Goal: Information Seeking & Learning: Learn about a topic

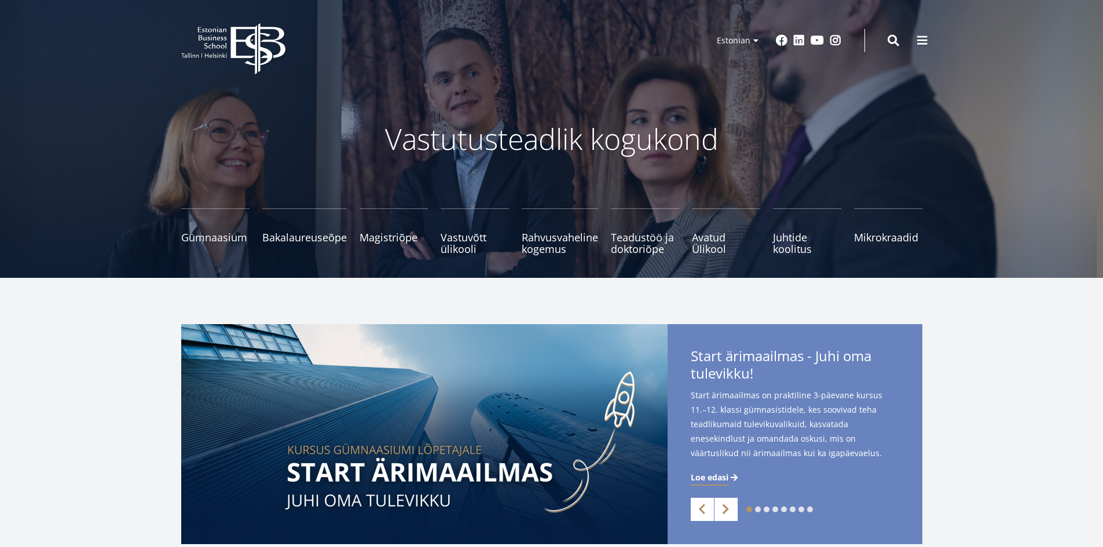
click at [906, 434] on div "Start ärimaailmas - Juhi oma tulevikku! Start ärimaailmas on praktiline 3-päeva…" at bounding box center [795, 438] width 255 height 229
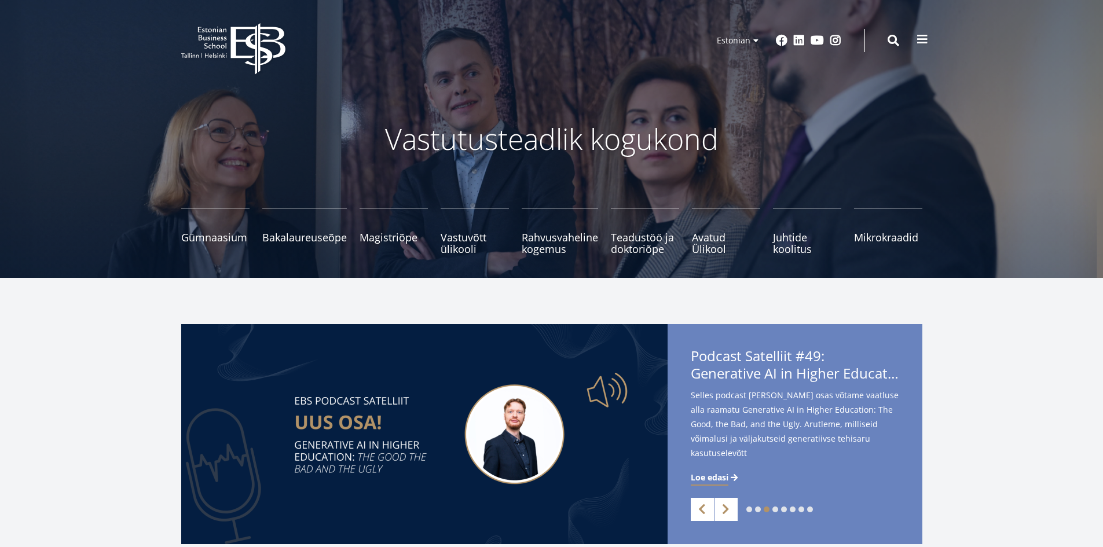
click at [920, 38] on span at bounding box center [923, 40] width 12 height 12
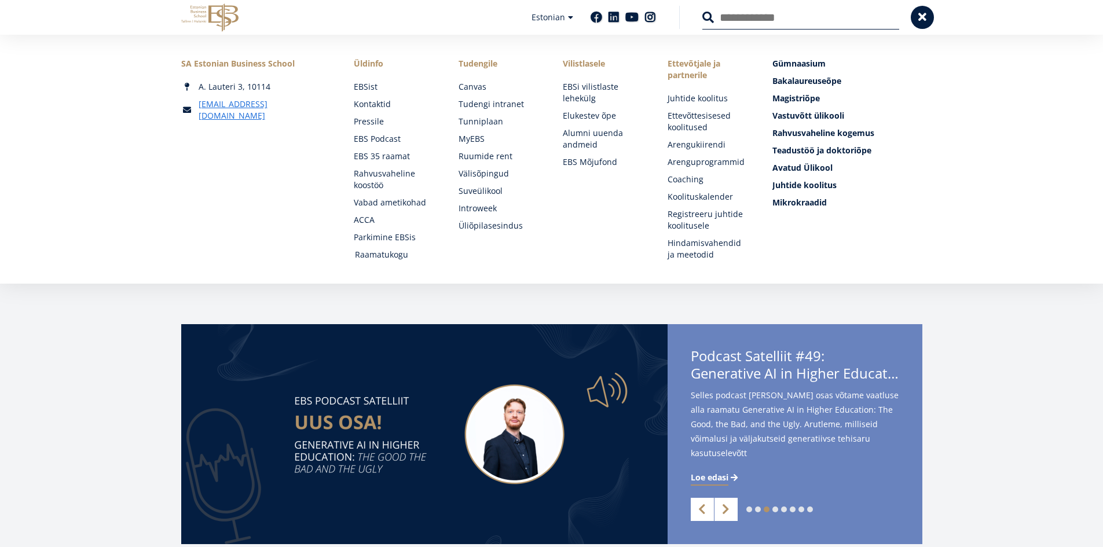
click at [386, 254] on link "Raamatukogu" at bounding box center [396, 255] width 82 height 12
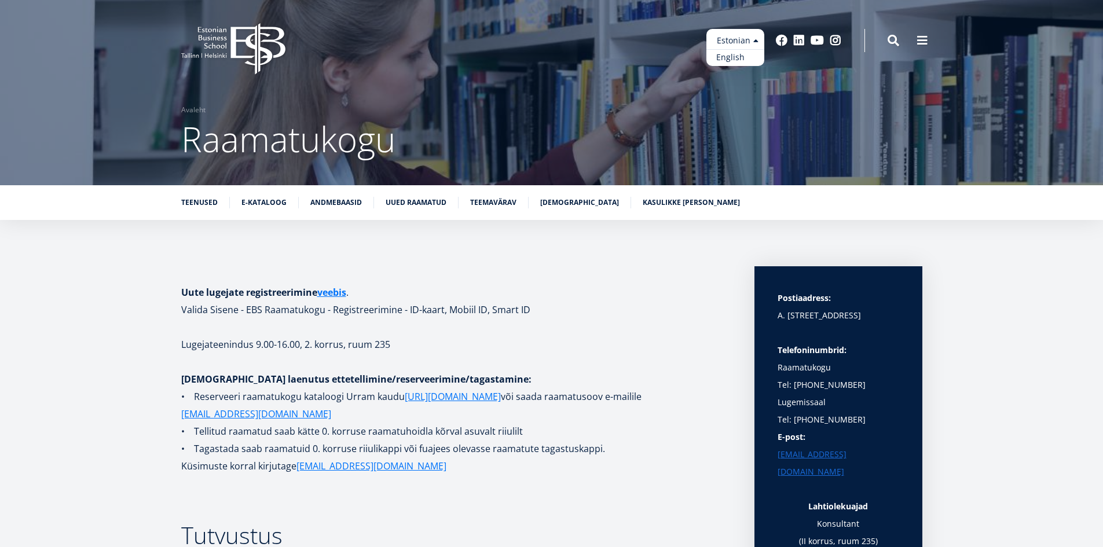
click at [730, 56] on link "English" at bounding box center [735, 57] width 58 height 17
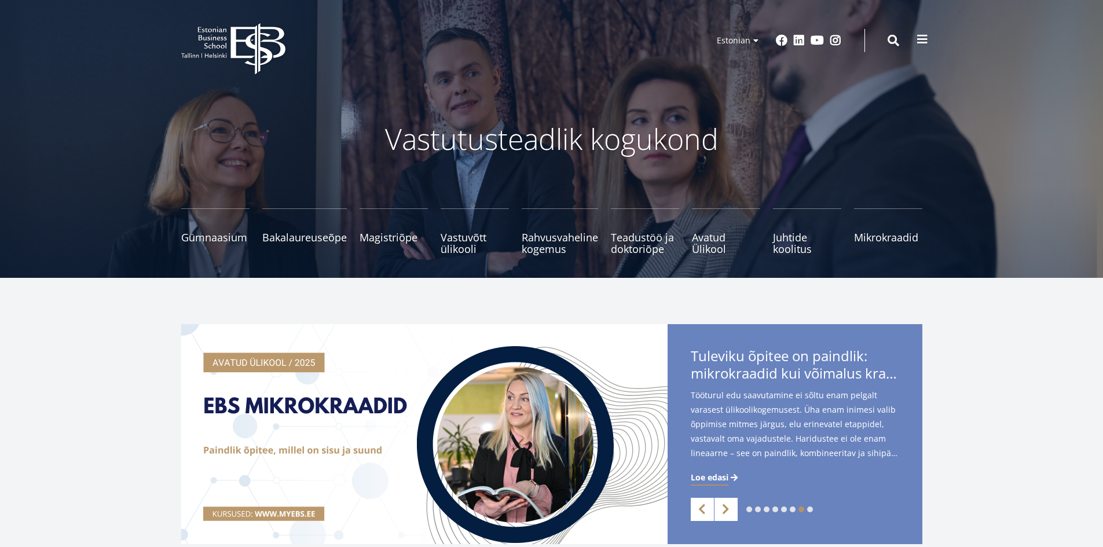
click at [924, 36] on span at bounding box center [923, 40] width 12 height 12
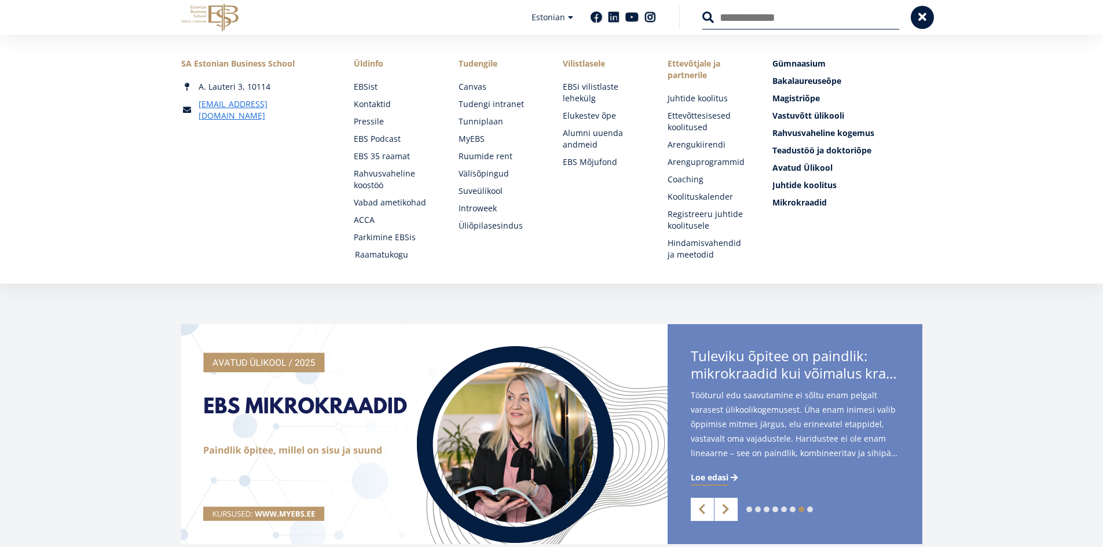
click at [363, 252] on link "Raamatukogu" at bounding box center [396, 255] width 82 height 12
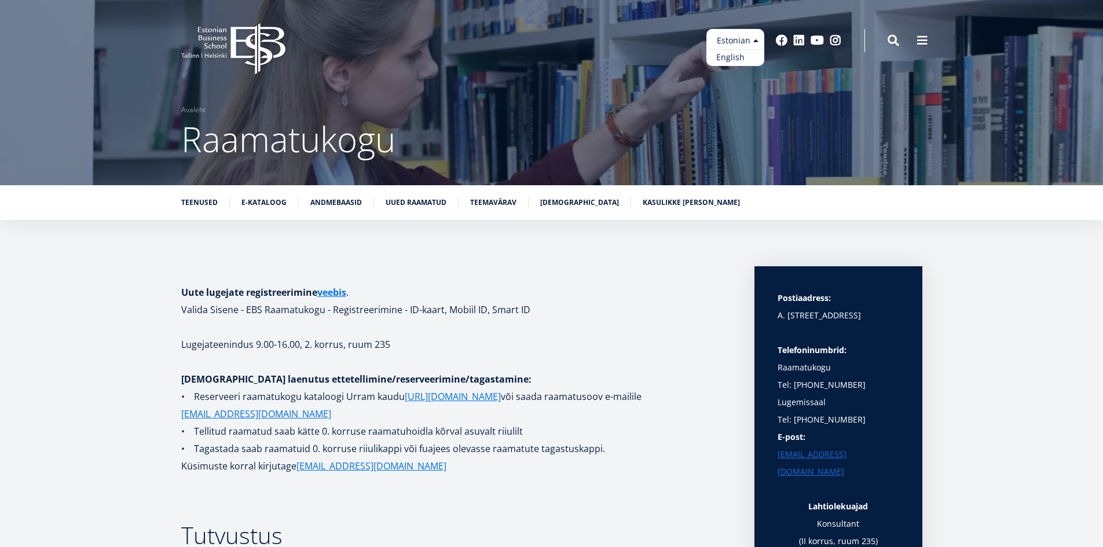
click at [735, 58] on link "English" at bounding box center [735, 57] width 58 height 17
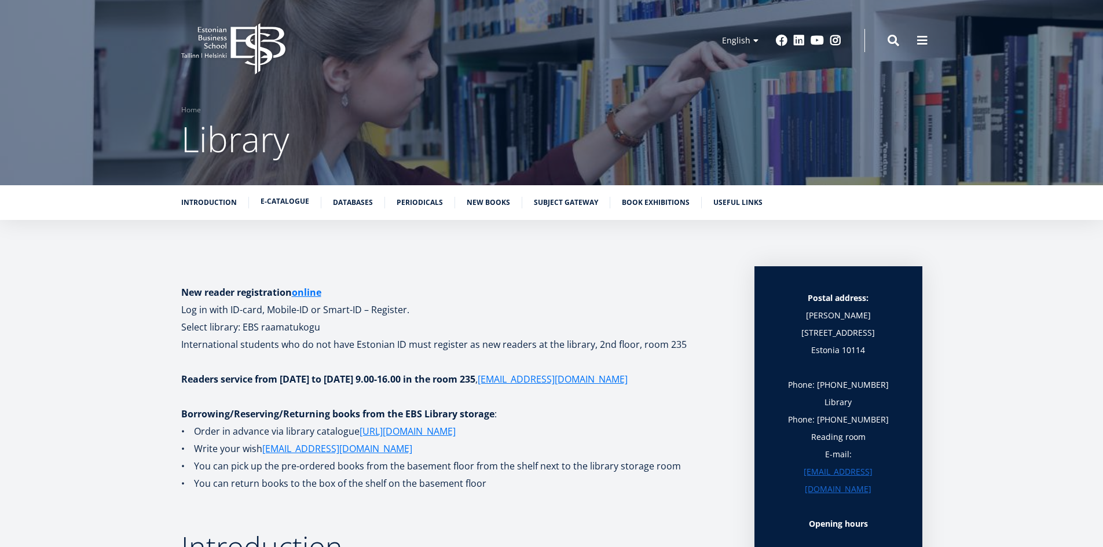
click at [285, 199] on link "E-catalogue" at bounding box center [285, 202] width 49 height 12
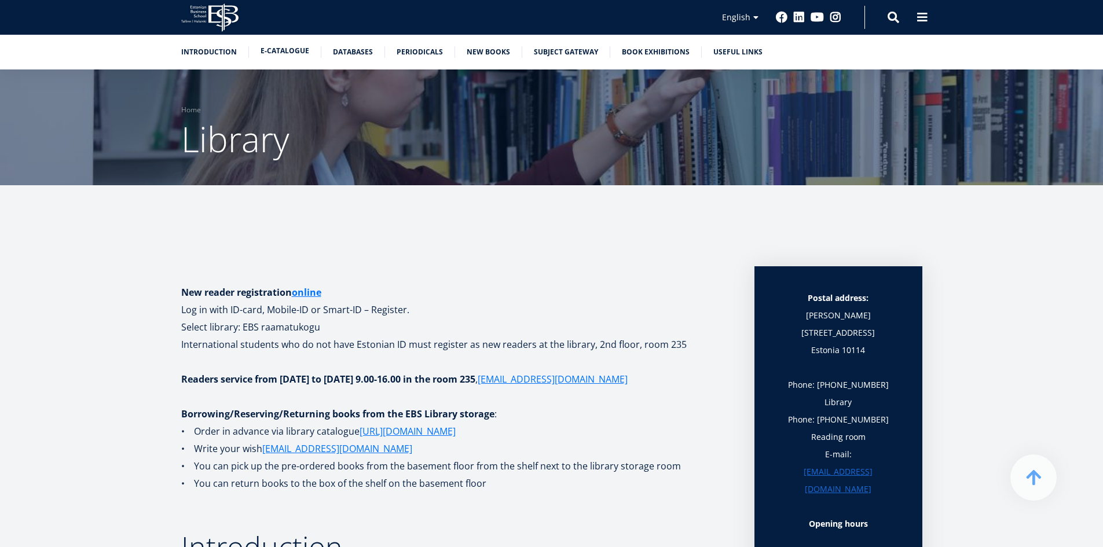
scroll to position [1581, 0]
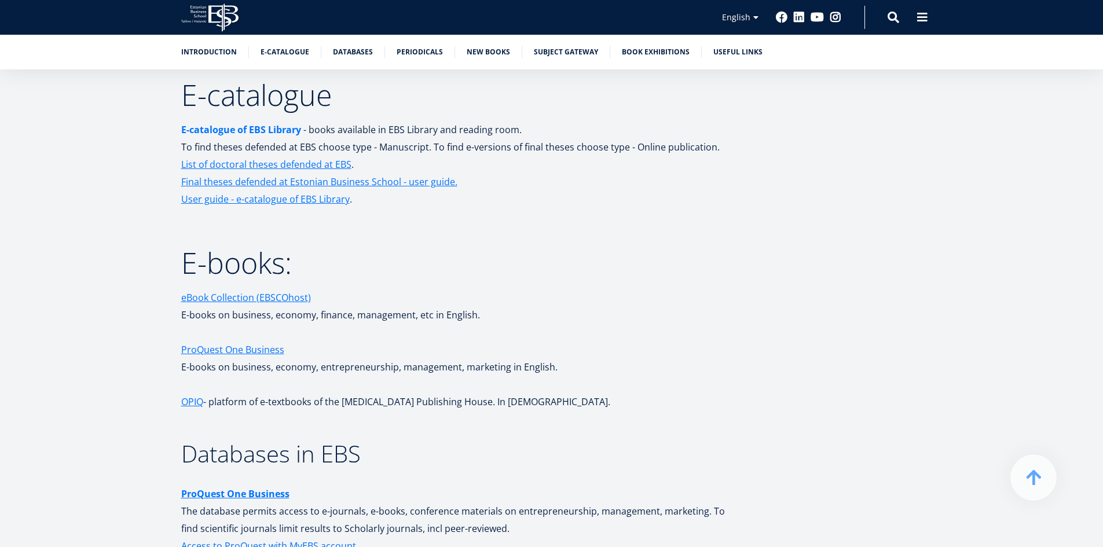
click at [254, 128] on link "E-catalogue of EBS Library" at bounding box center [241, 129] width 120 height 17
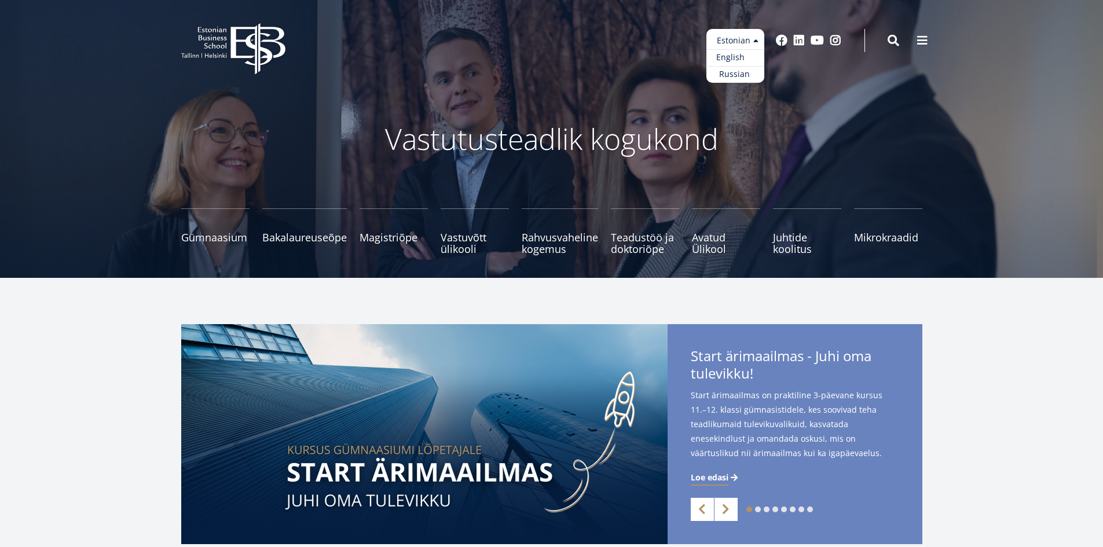
click at [725, 55] on link "English" at bounding box center [735, 57] width 58 height 17
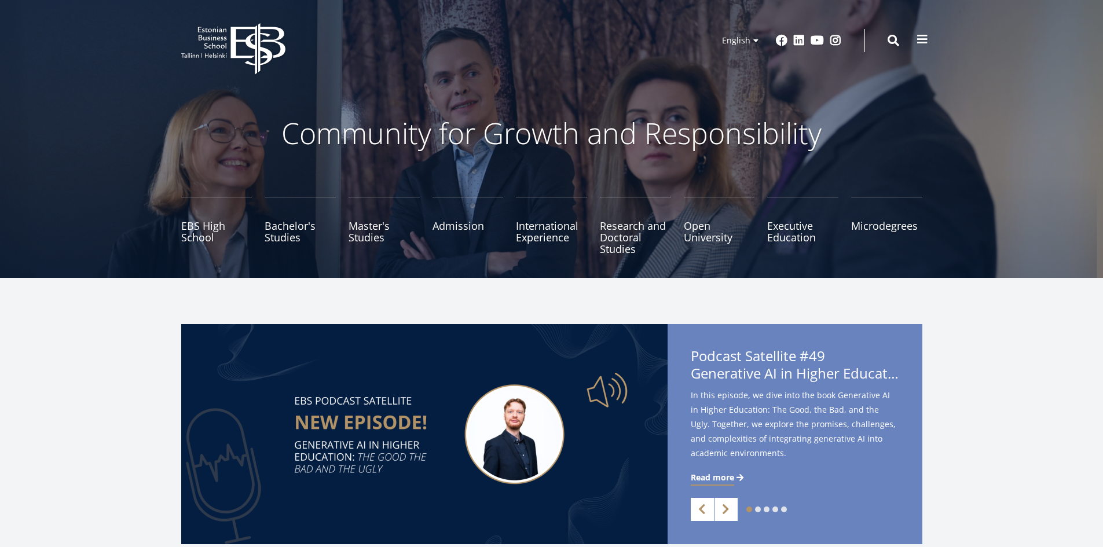
click at [926, 42] on span at bounding box center [923, 40] width 12 height 12
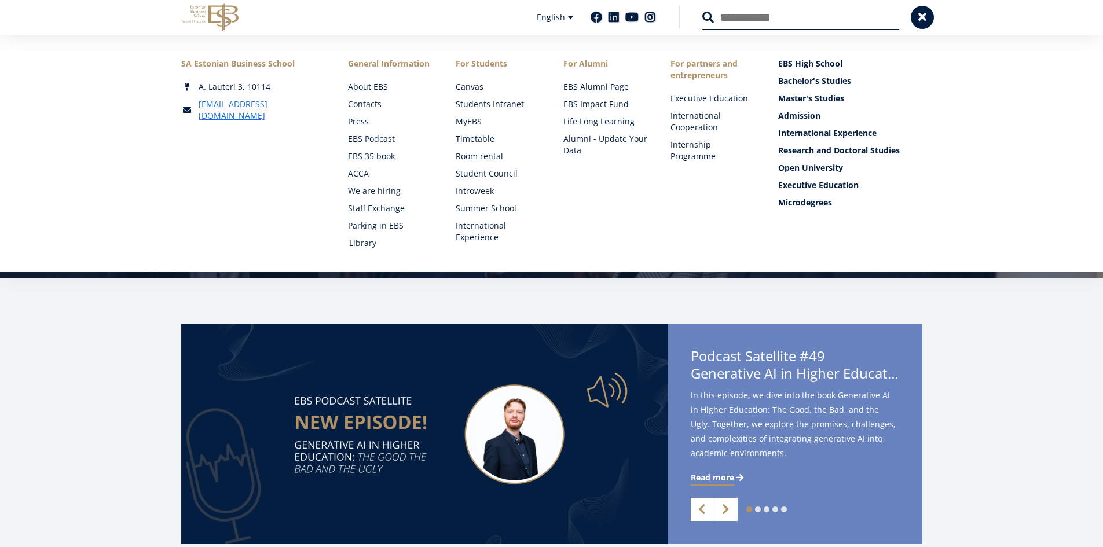
click at [362, 242] on link "Library" at bounding box center [391, 243] width 85 height 12
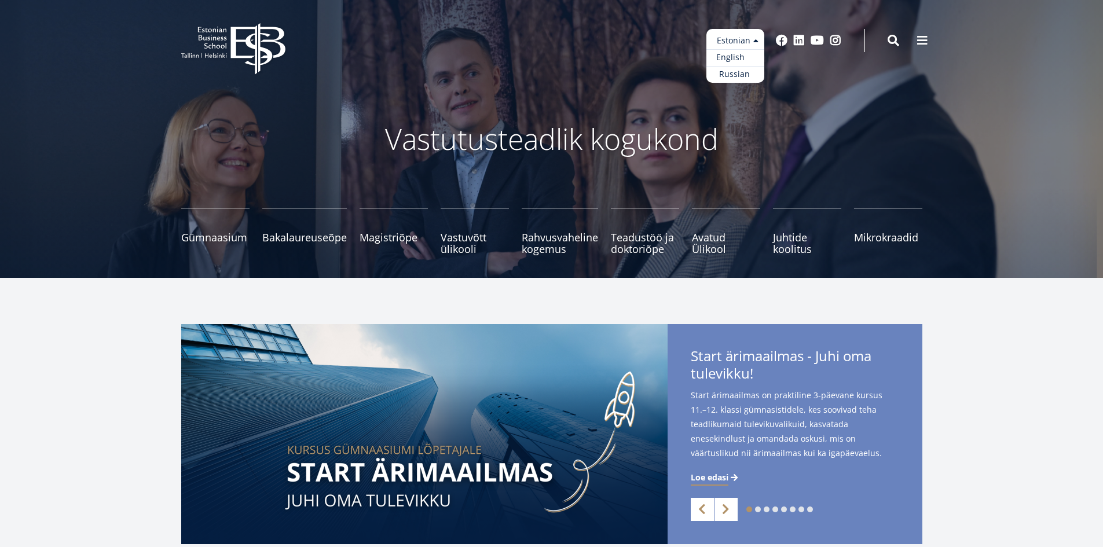
click at [736, 57] on link "English" at bounding box center [735, 57] width 58 height 17
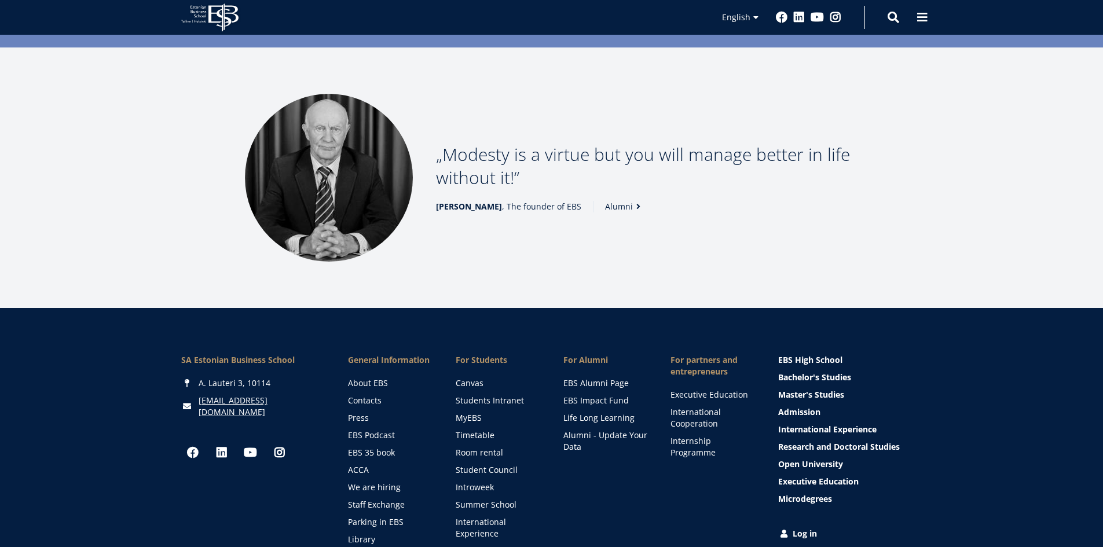
scroll to position [1610, 0]
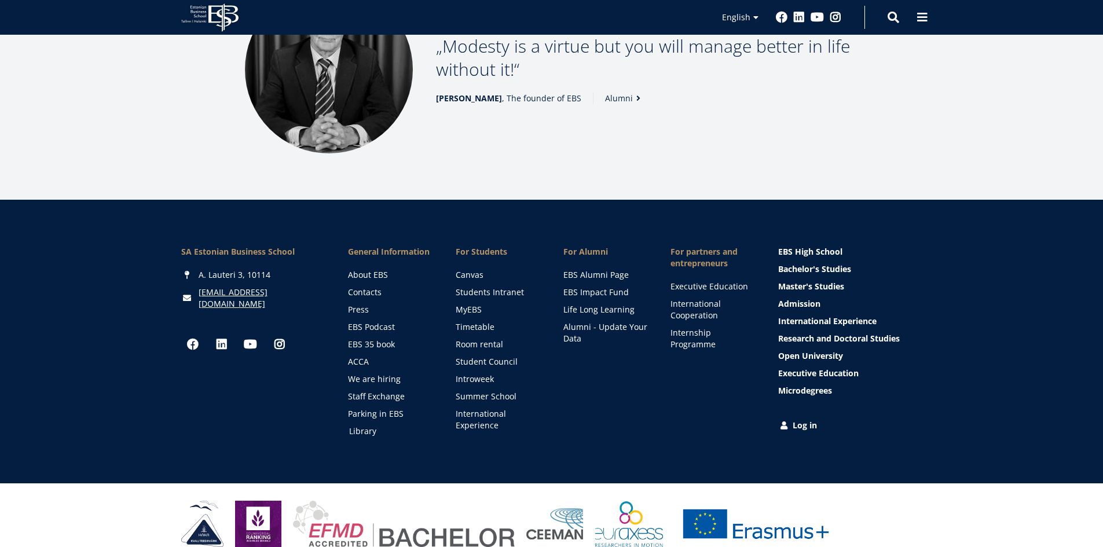
click at [361, 426] on link "Library" at bounding box center [391, 432] width 85 height 12
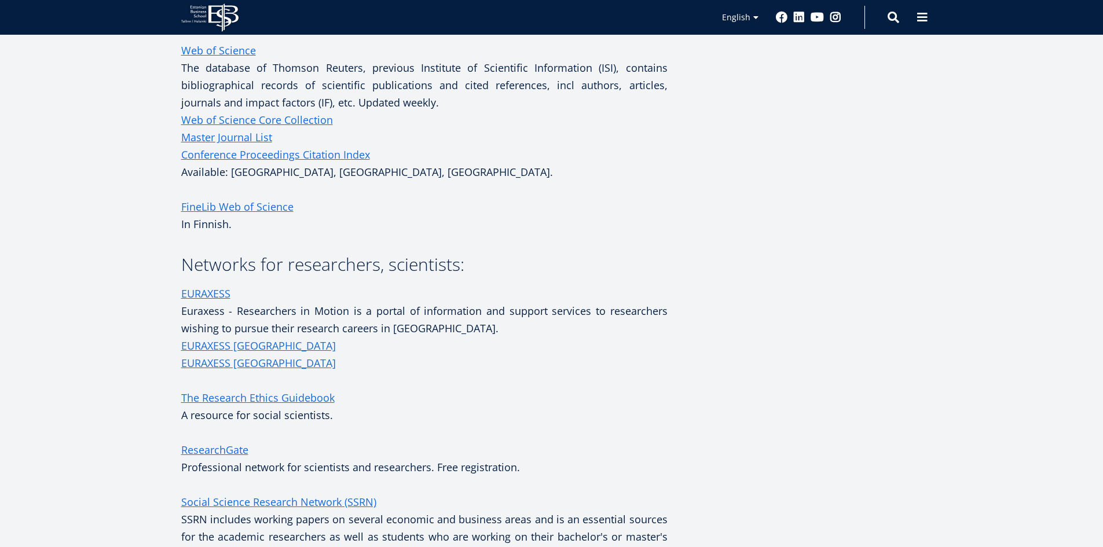
scroll to position [753, 0]
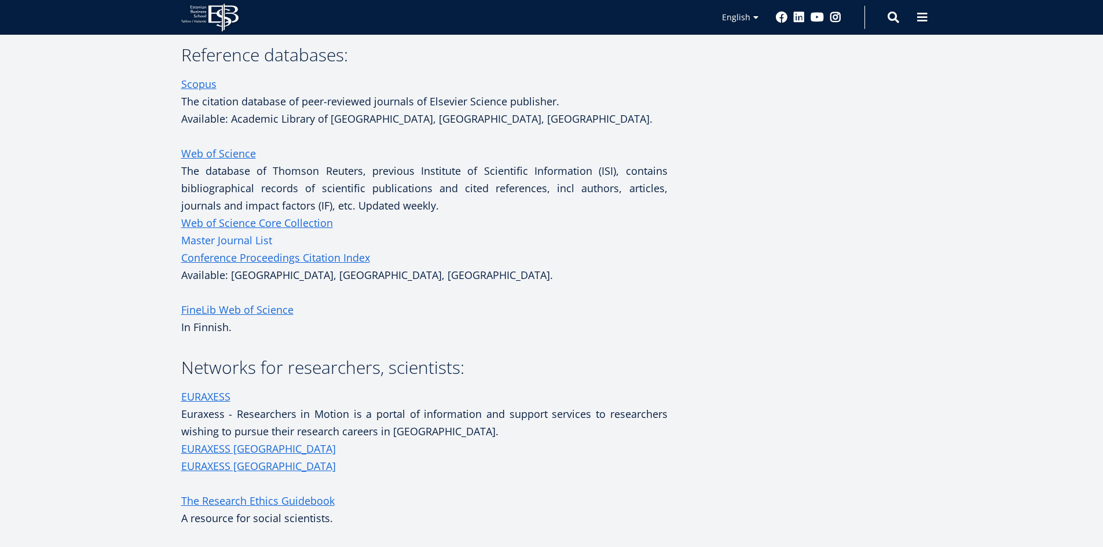
click at [241, 249] on link "Master Journal List" at bounding box center [226, 240] width 91 height 17
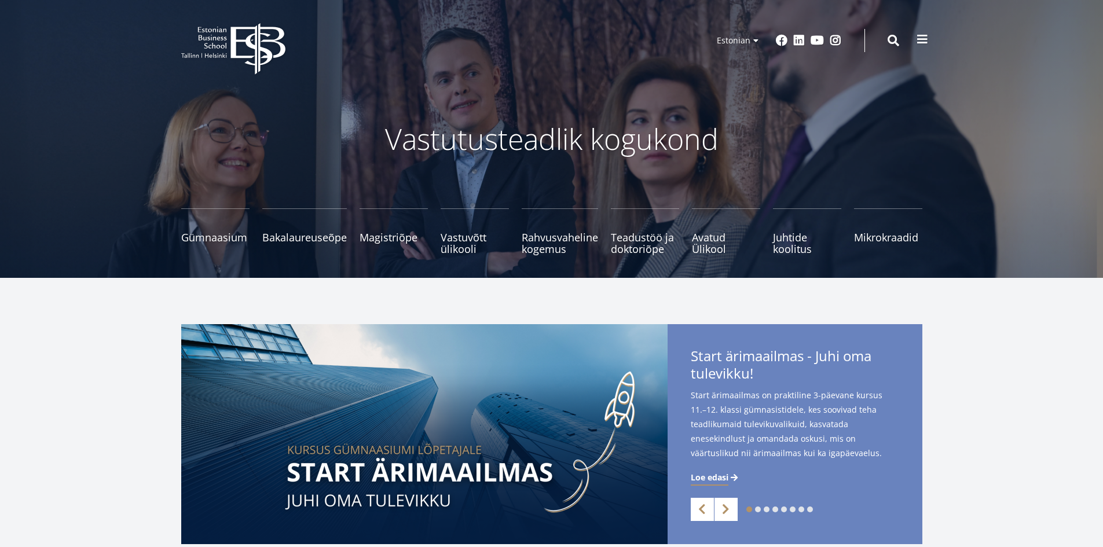
click at [922, 36] on span at bounding box center [923, 40] width 12 height 12
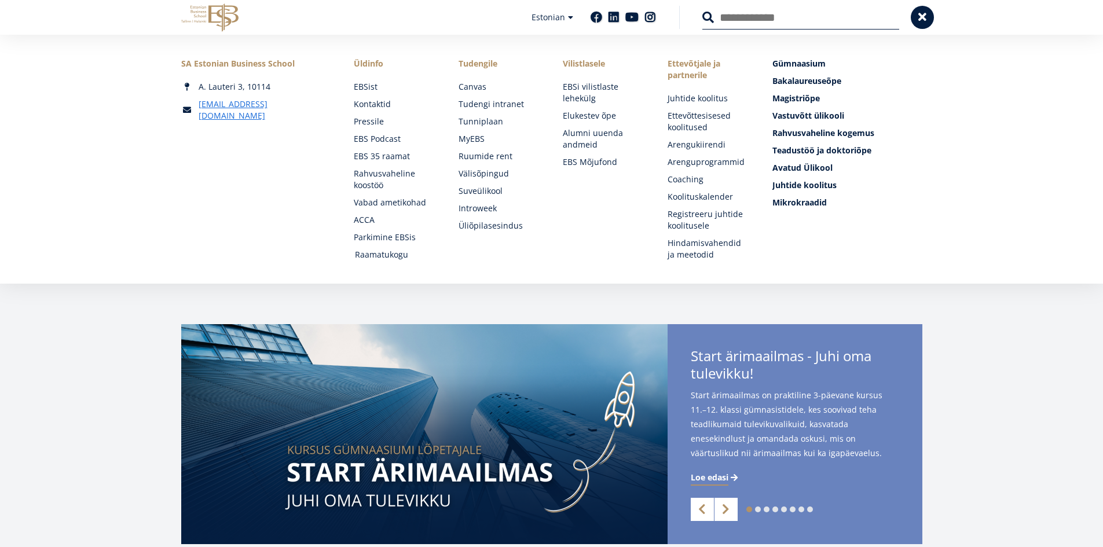
click at [369, 259] on link "Raamatukogu" at bounding box center [396, 255] width 82 height 12
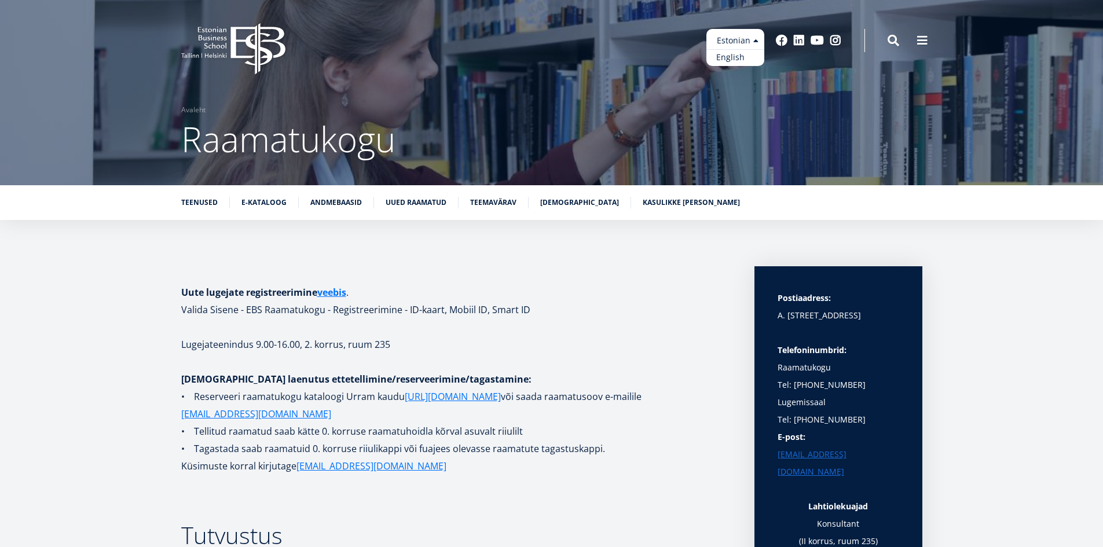
click at [739, 60] on link "English" at bounding box center [735, 57] width 58 height 17
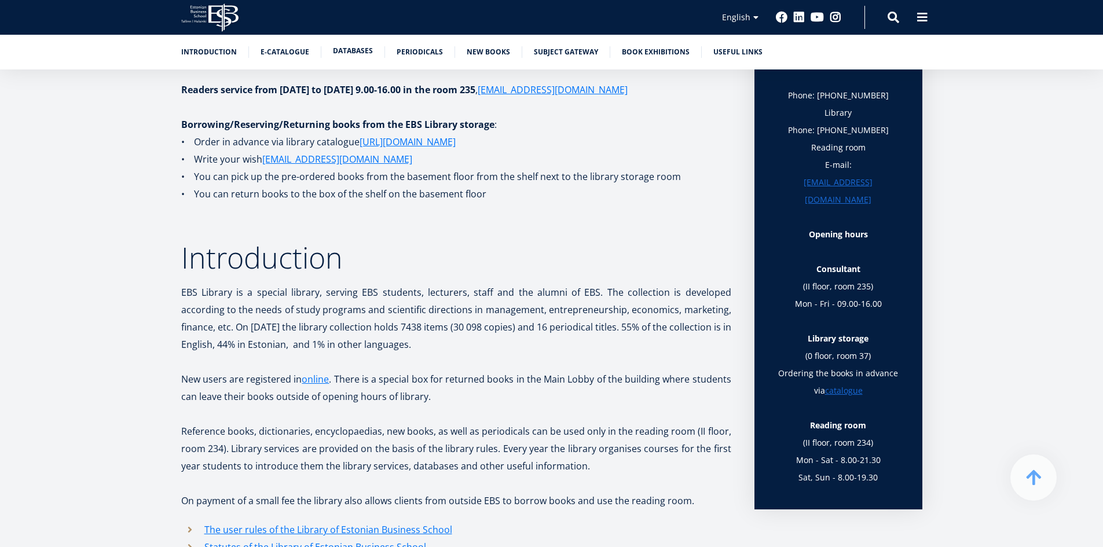
click at [346, 50] on link "Databases" at bounding box center [353, 51] width 40 height 12
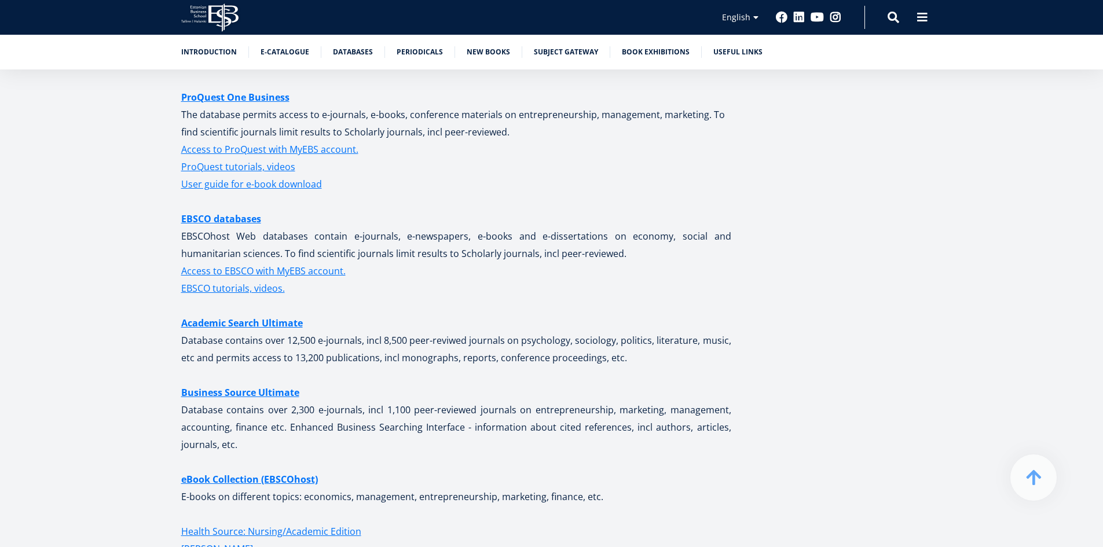
scroll to position [1958, 0]
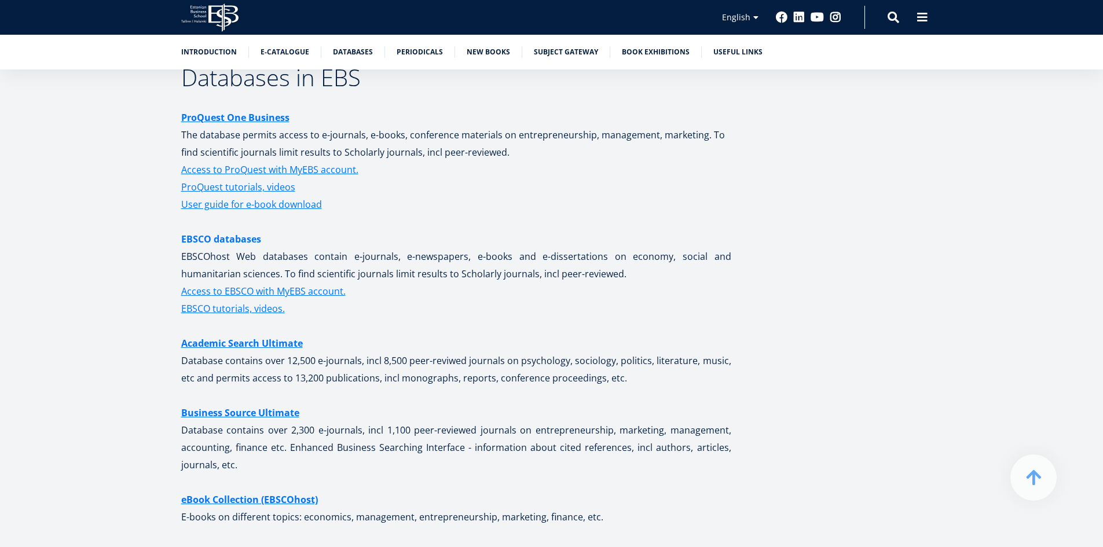
click at [245, 236] on link "EBSCO databases" at bounding box center [221, 238] width 80 height 17
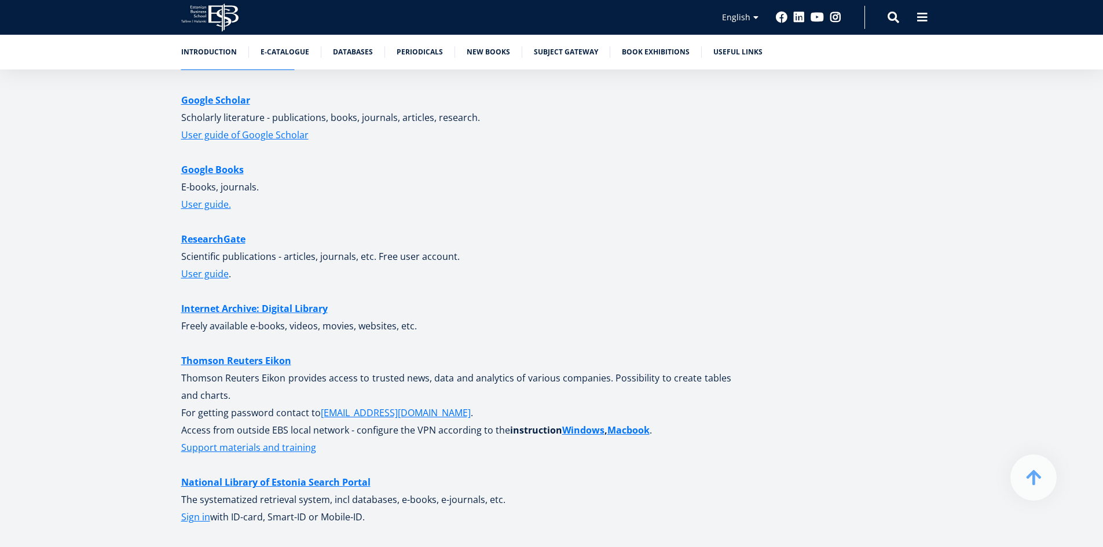
scroll to position [2710, 0]
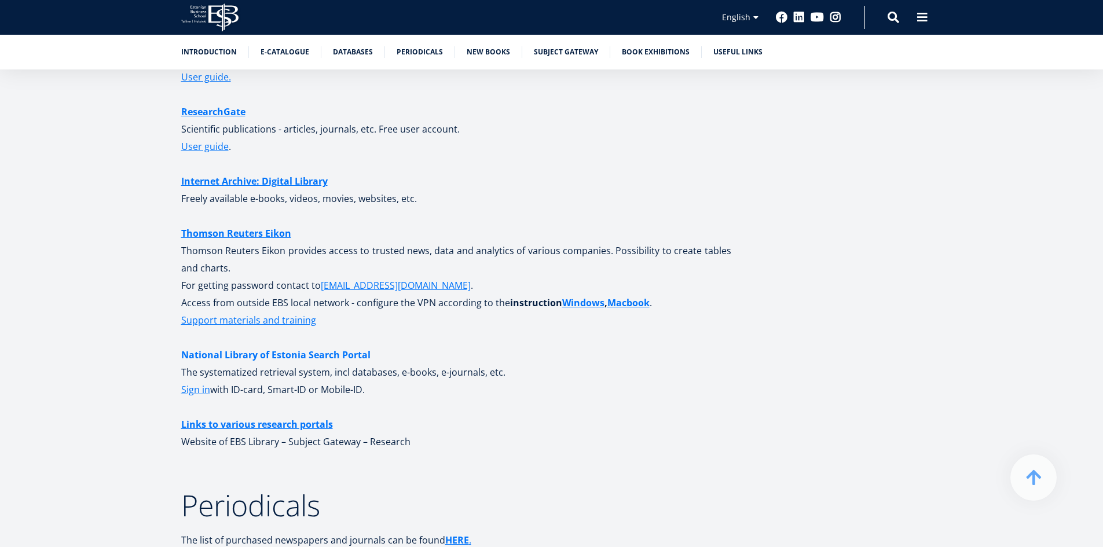
click at [333, 351] on link "National Library of Estonia Search Portal" at bounding box center [275, 354] width 189 height 17
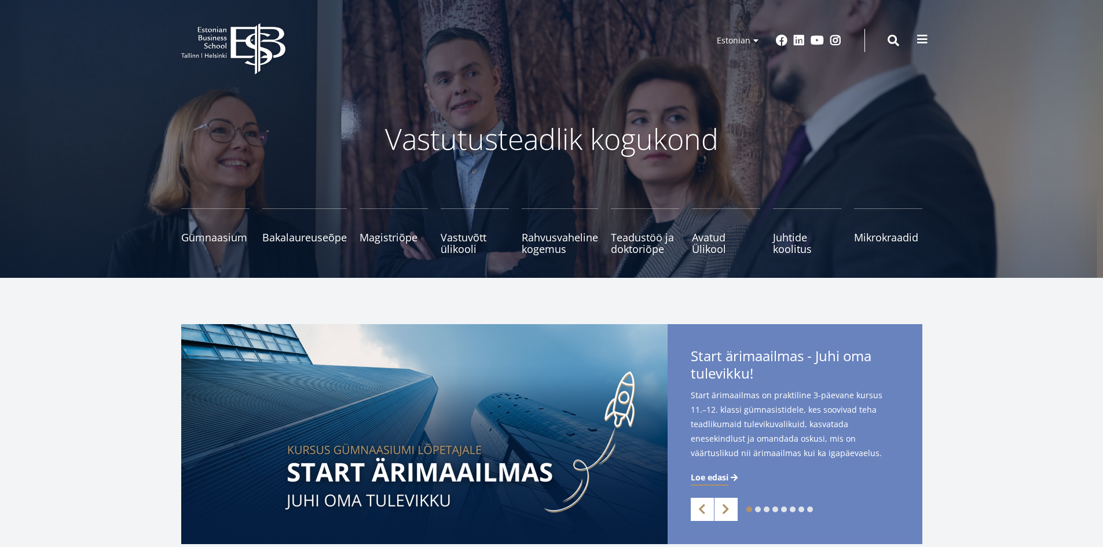
click at [922, 39] on span at bounding box center [923, 40] width 12 height 12
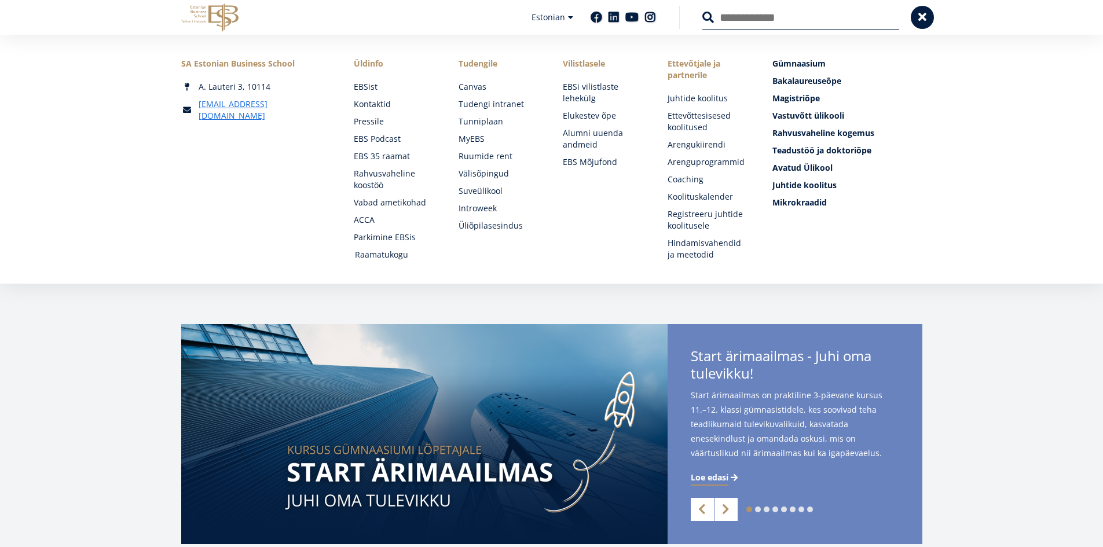
click at [386, 255] on link "Raamatukogu" at bounding box center [396, 255] width 82 height 12
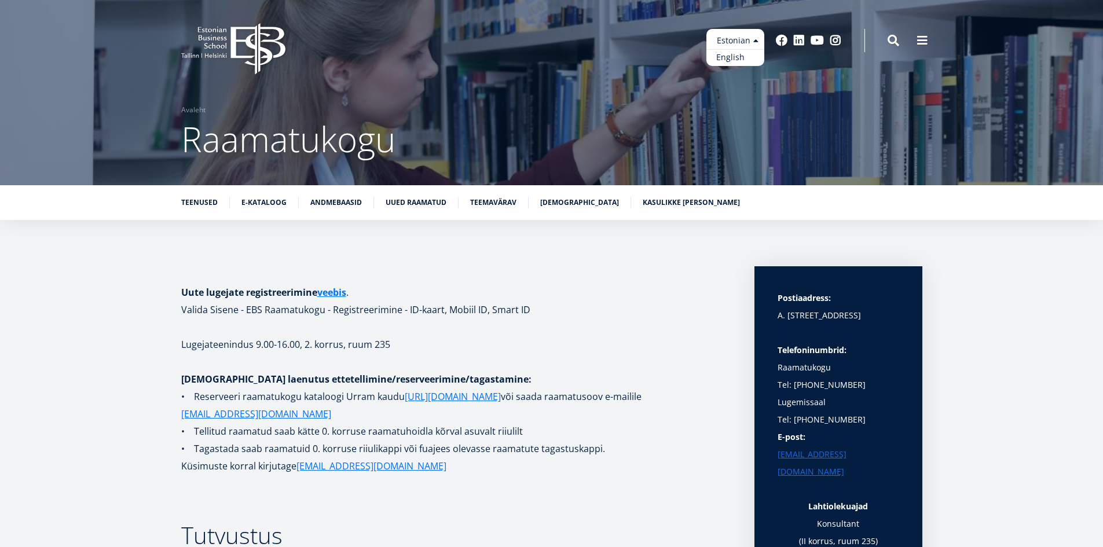
click at [728, 55] on link "English" at bounding box center [735, 57] width 58 height 17
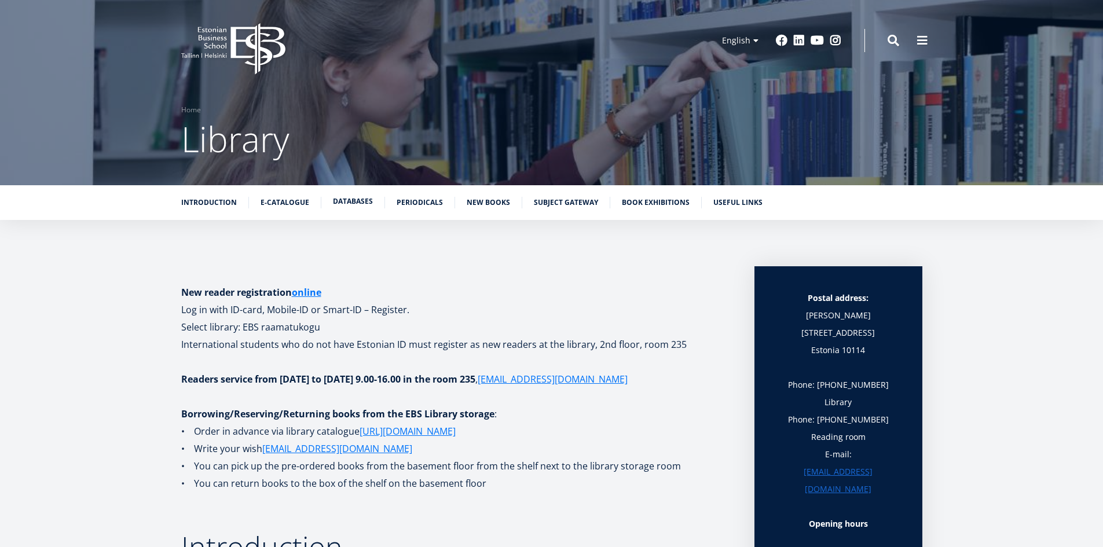
click at [343, 206] on link "Databases" at bounding box center [353, 202] width 40 height 12
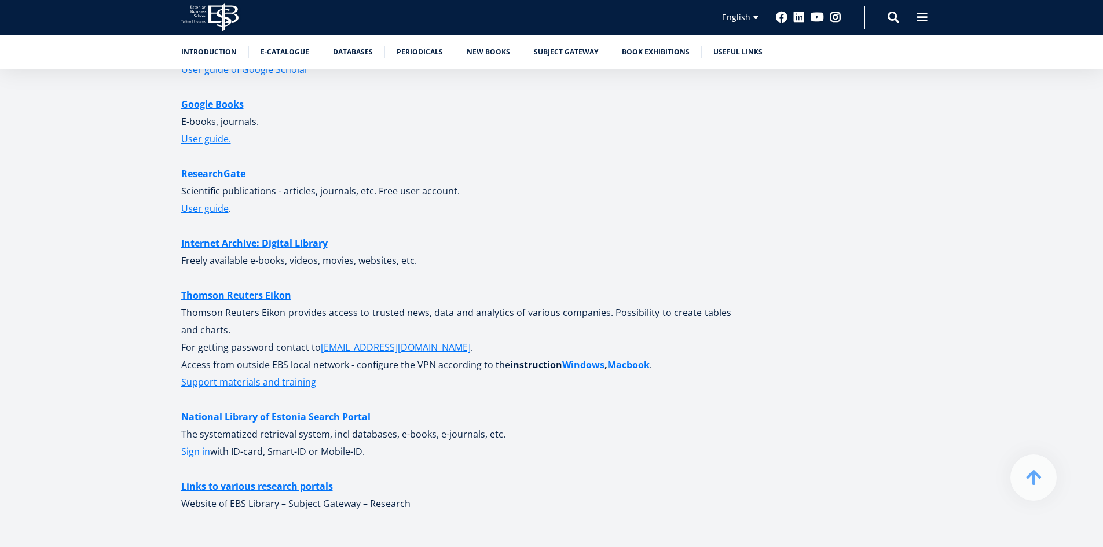
scroll to position [2710, 0]
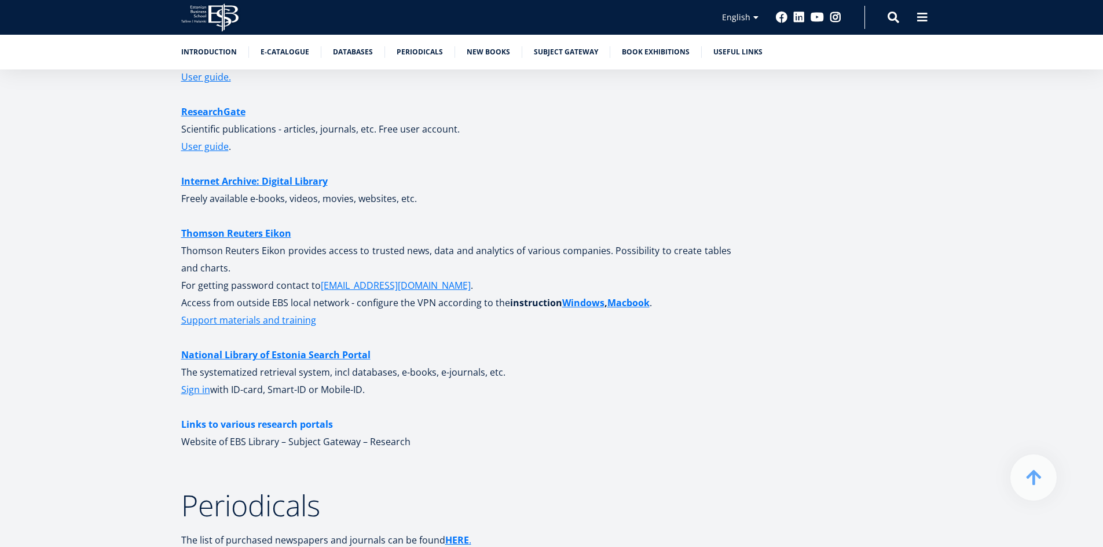
click at [243, 420] on link "Links to various research portals" at bounding box center [257, 424] width 152 height 17
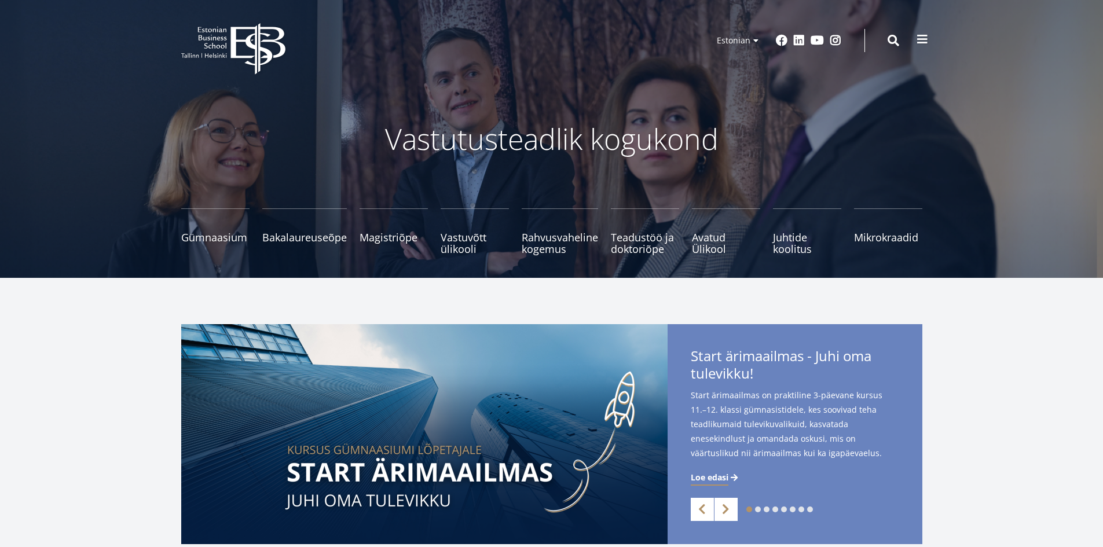
click at [925, 41] on span at bounding box center [923, 40] width 12 height 12
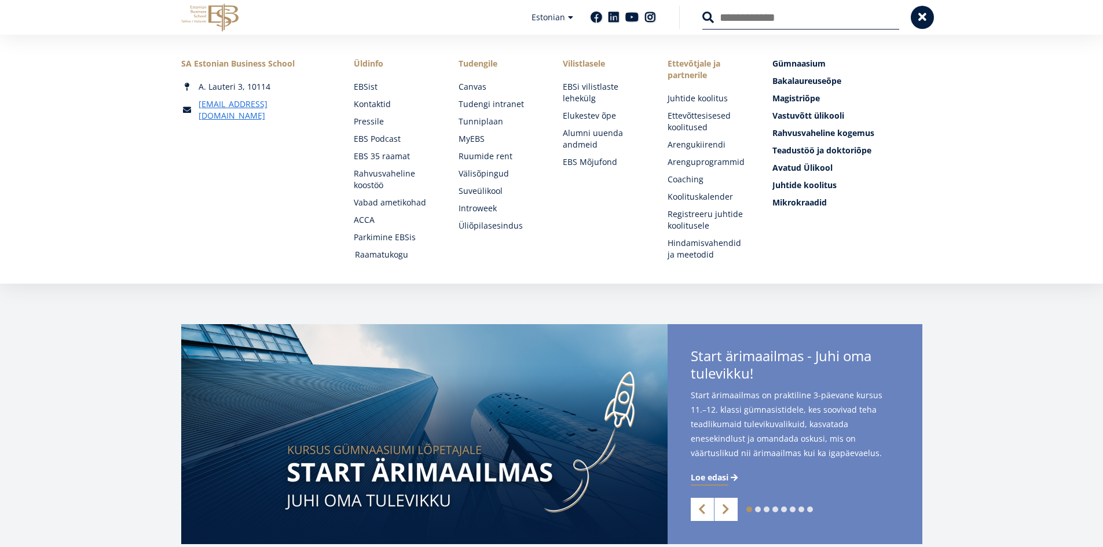
click at [401, 249] on link "Raamatukogu" at bounding box center [396, 255] width 82 height 12
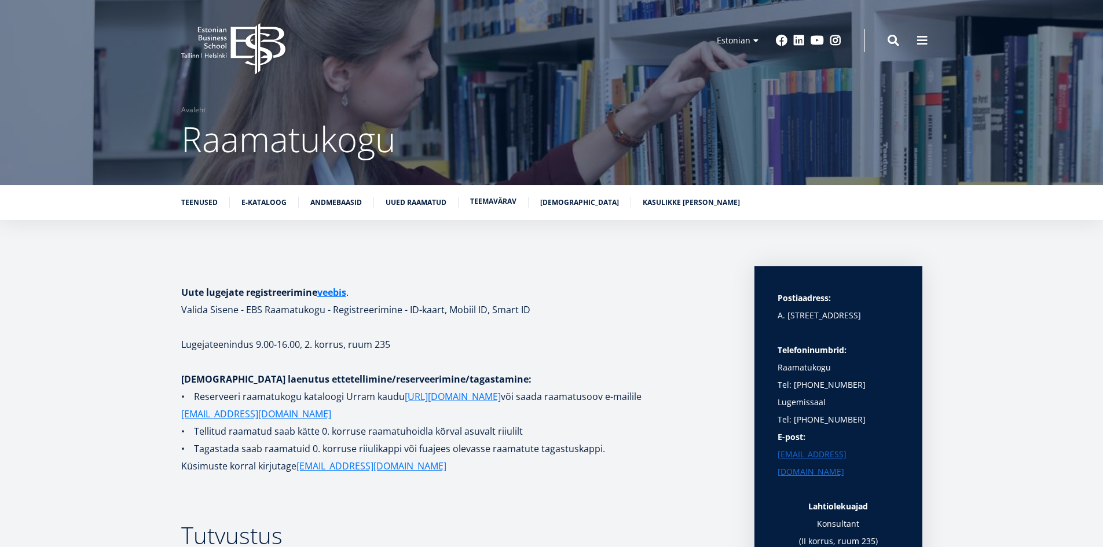
click at [504, 199] on link "Teemavärav" at bounding box center [493, 202] width 46 height 12
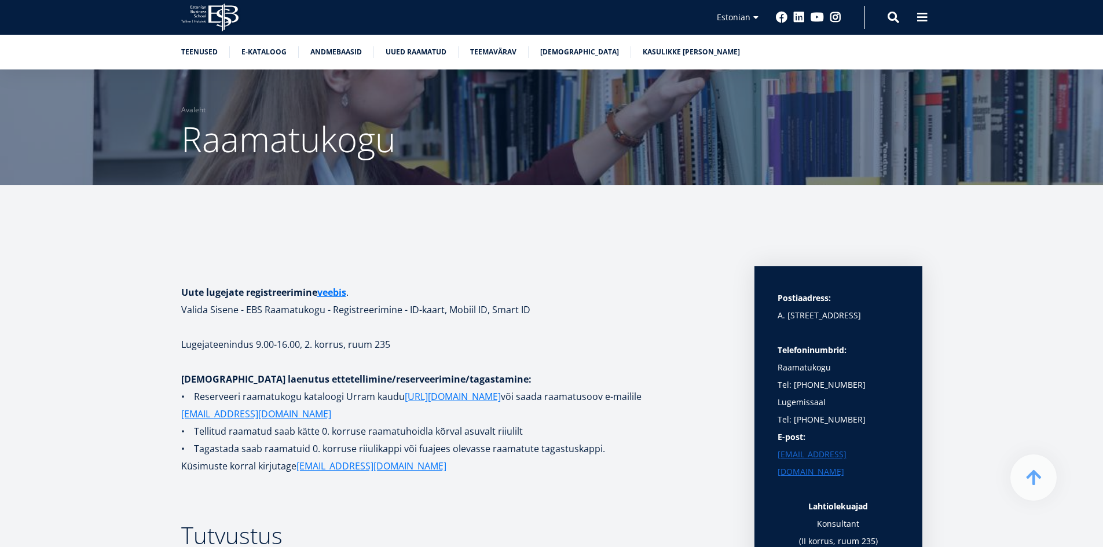
scroll to position [3700, 0]
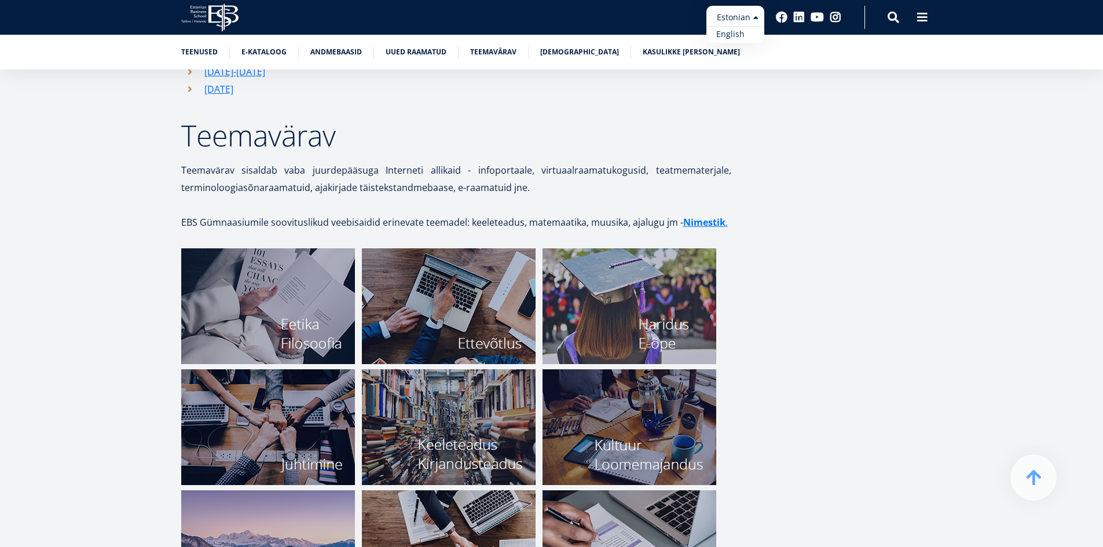
click at [732, 35] on link "English" at bounding box center [735, 34] width 58 height 17
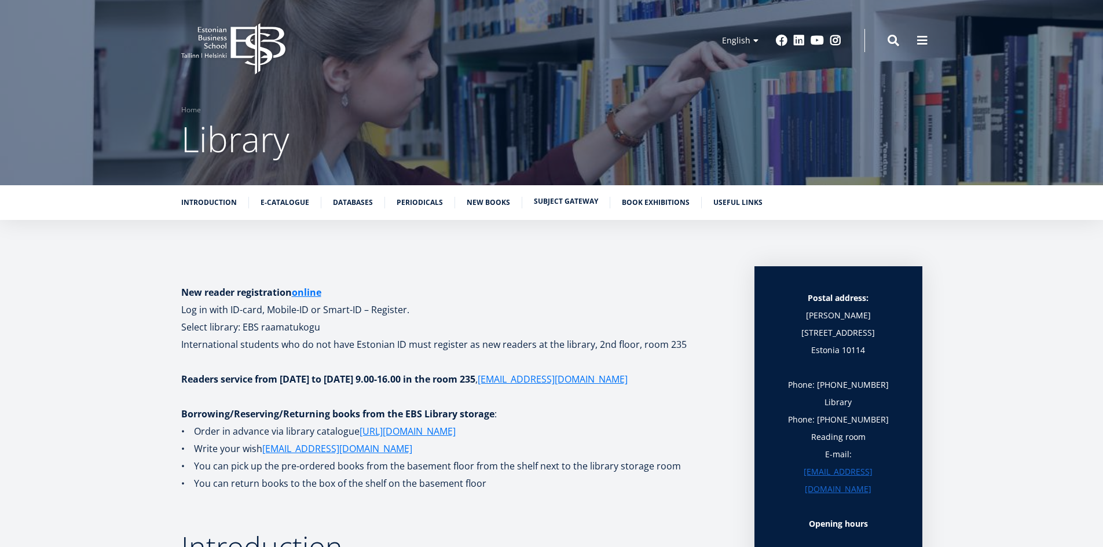
click at [564, 201] on link "Subject Gateway" at bounding box center [566, 202] width 64 height 12
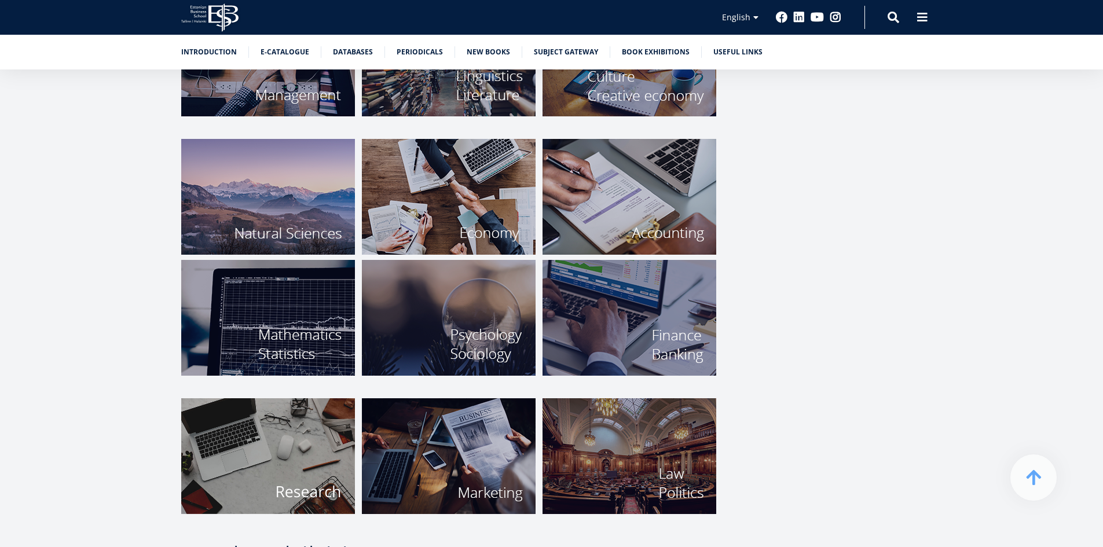
scroll to position [3758, 0]
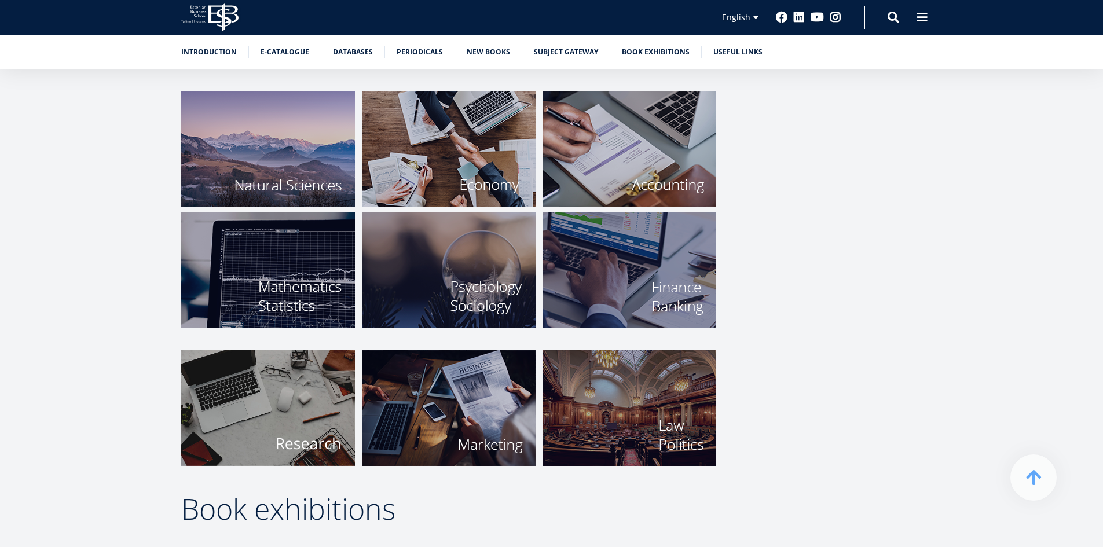
click at [269, 386] on img at bounding box center [268, 408] width 174 height 116
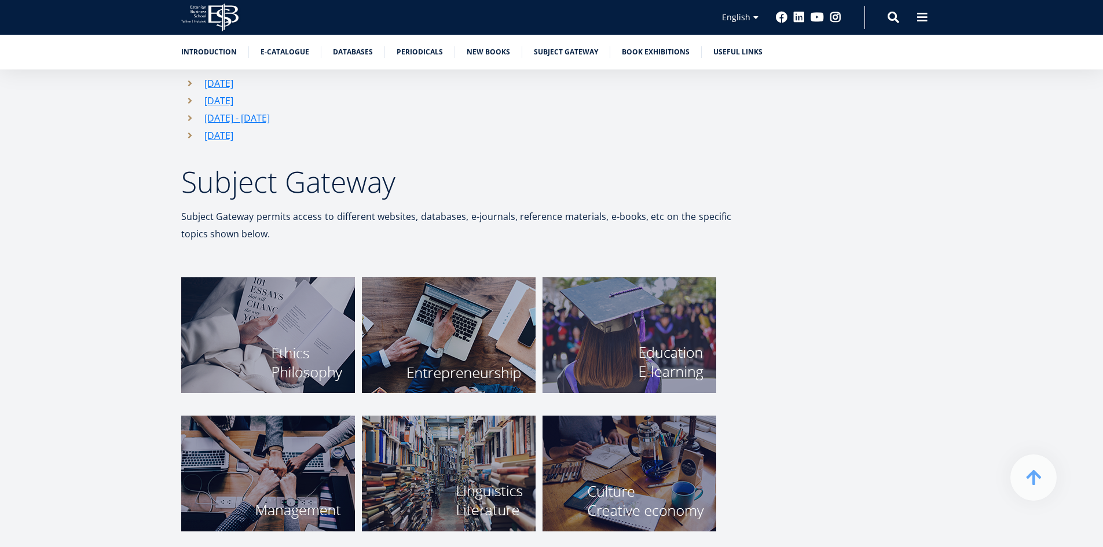
scroll to position [3005, 0]
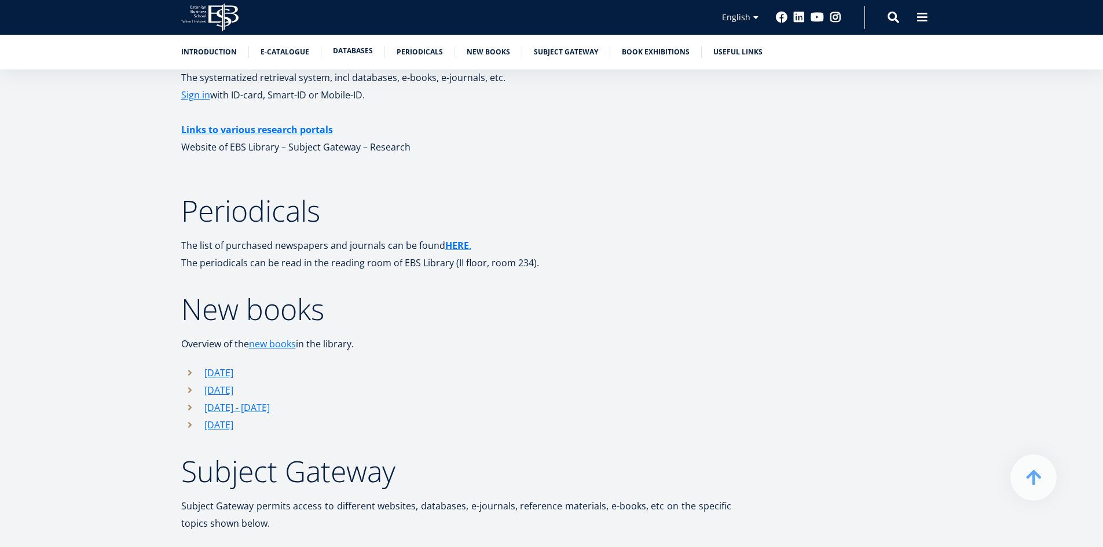
click at [360, 54] on link "Databases" at bounding box center [353, 51] width 40 height 12
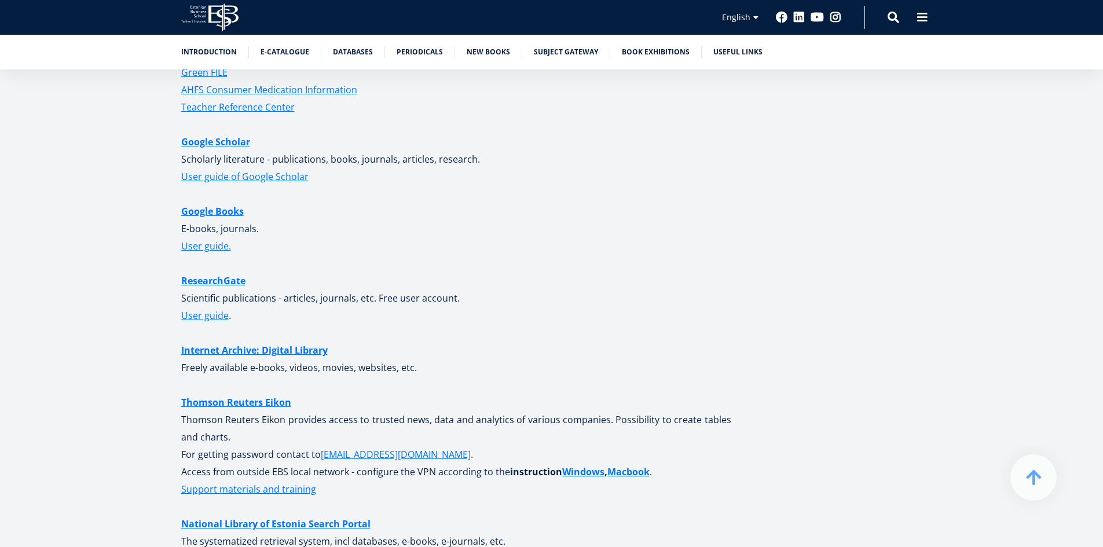
scroll to position [2652, 0]
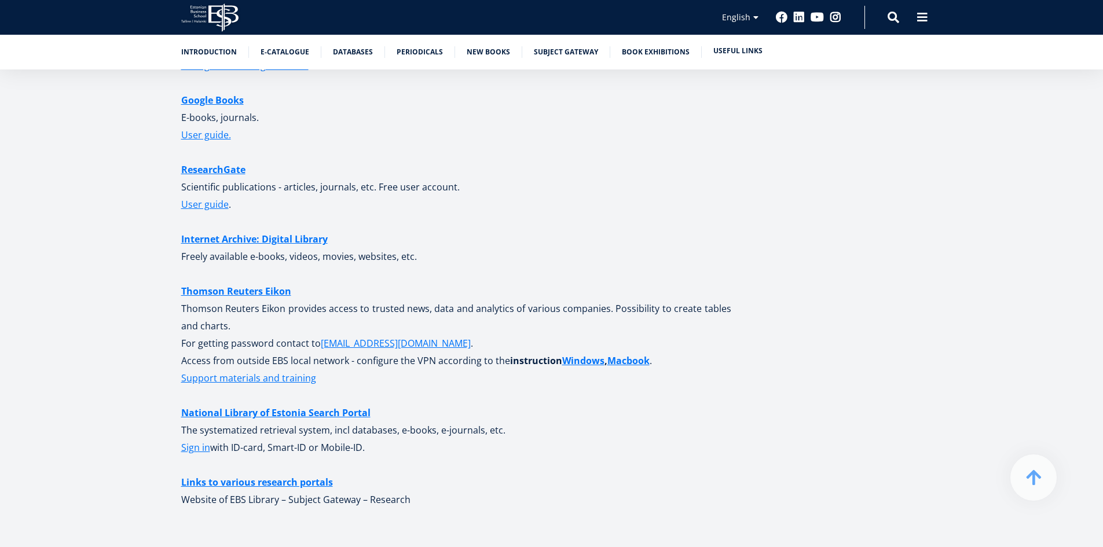
click at [742, 48] on link "Useful links" at bounding box center [737, 51] width 49 height 12
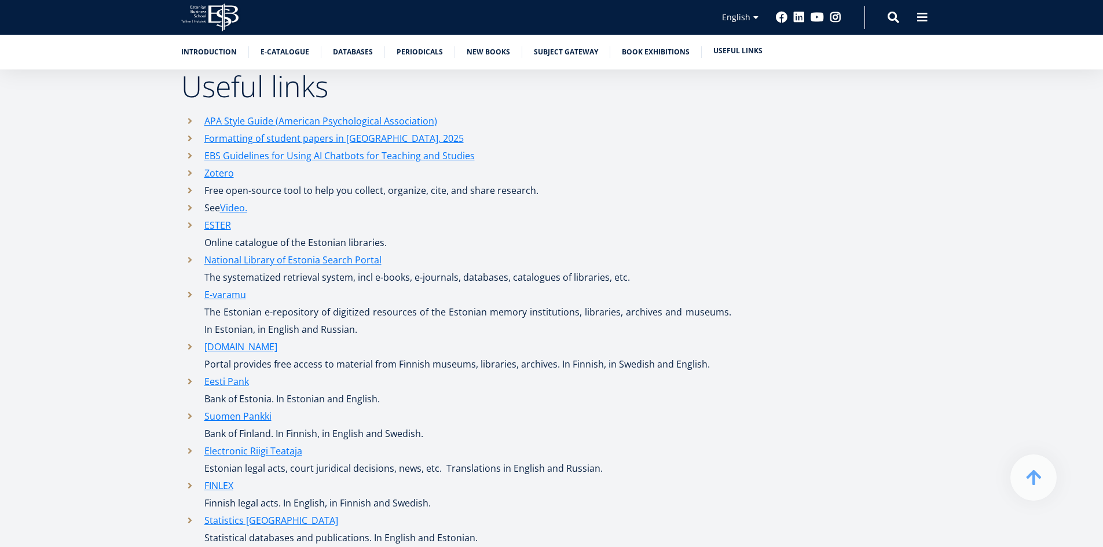
click at [742, 48] on link "Useful links" at bounding box center [737, 51] width 49 height 12
click at [214, 226] on link "ESTER" at bounding box center [217, 225] width 27 height 17
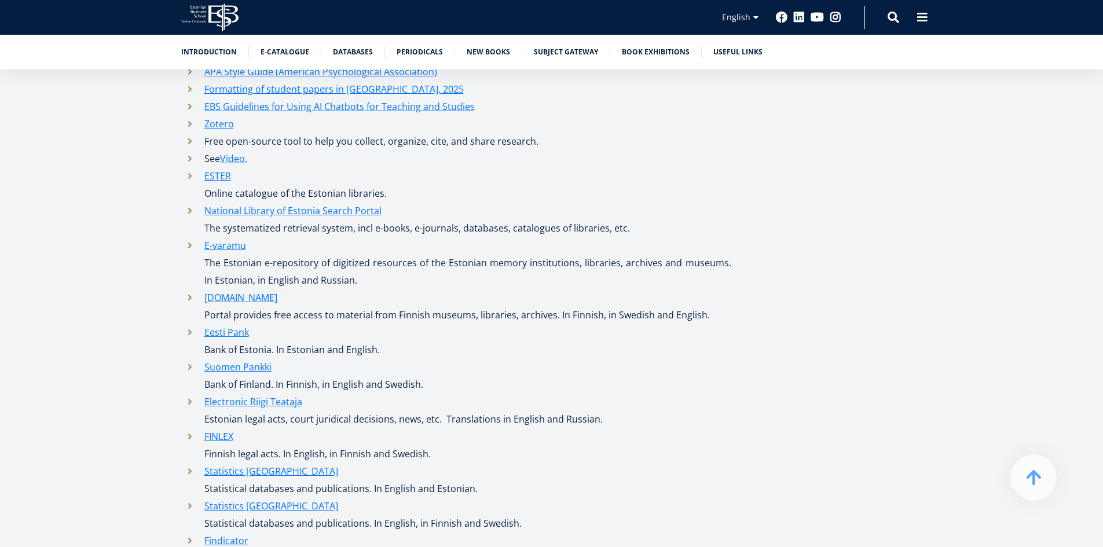
scroll to position [5193, 0]
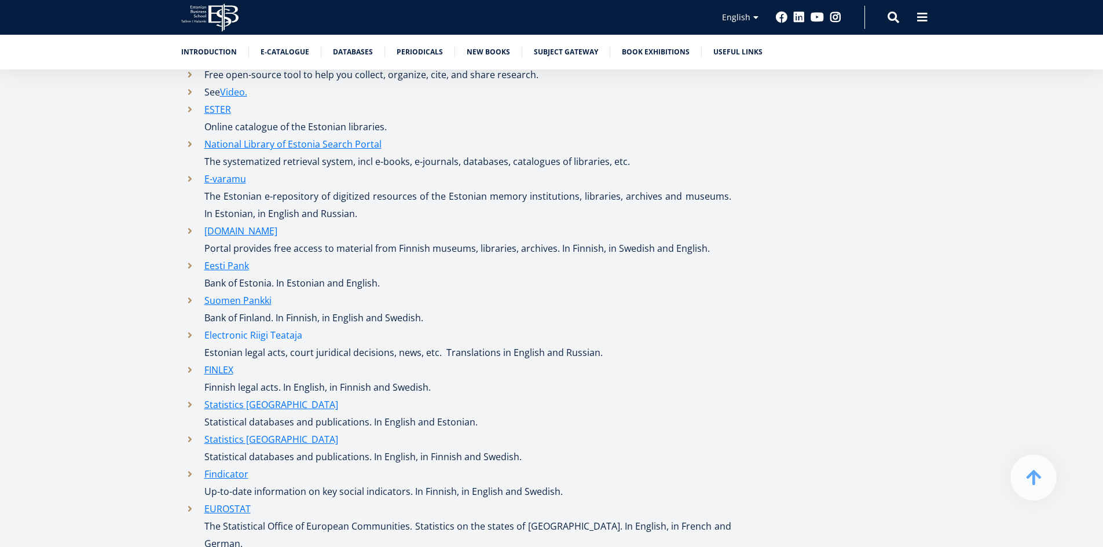
click at [255, 334] on link "Electronic Riigi Teataja" at bounding box center [253, 335] width 98 height 17
click at [255, 405] on link "Statistics Estonia" at bounding box center [271, 404] width 134 height 17
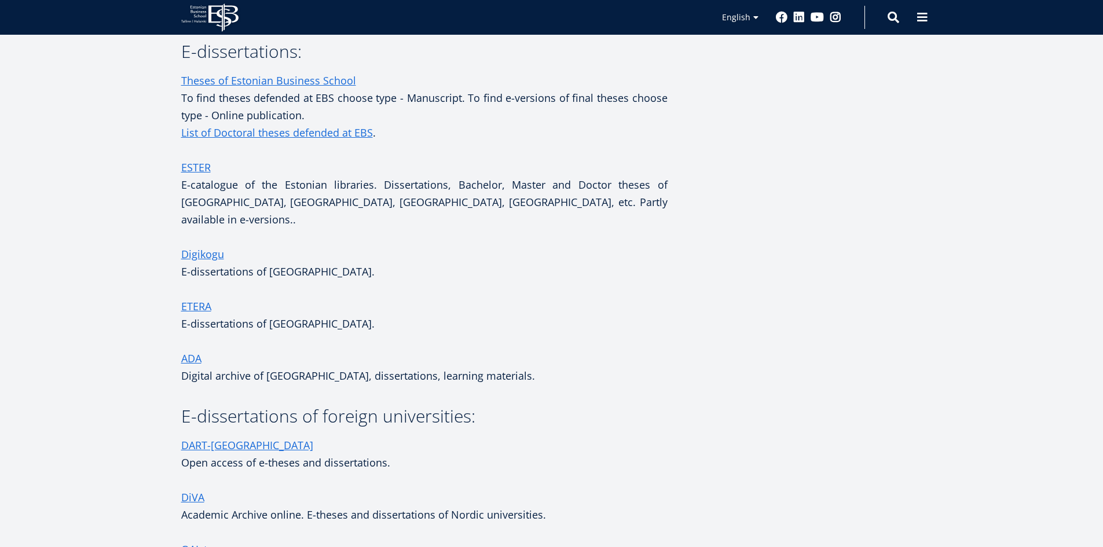
scroll to position [1737, 0]
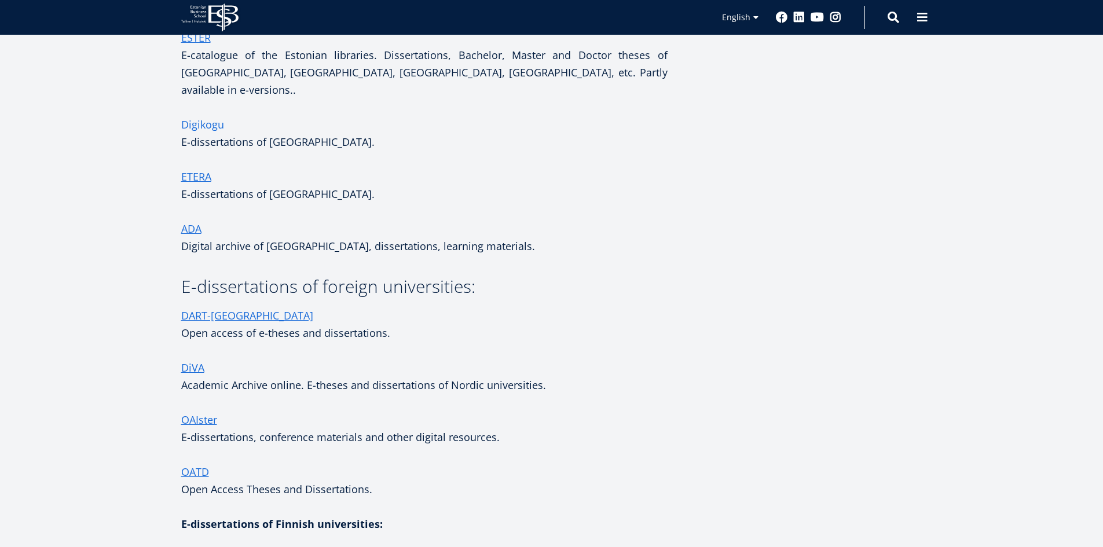
click at [206, 133] on link "Digikogu" at bounding box center [202, 124] width 43 height 17
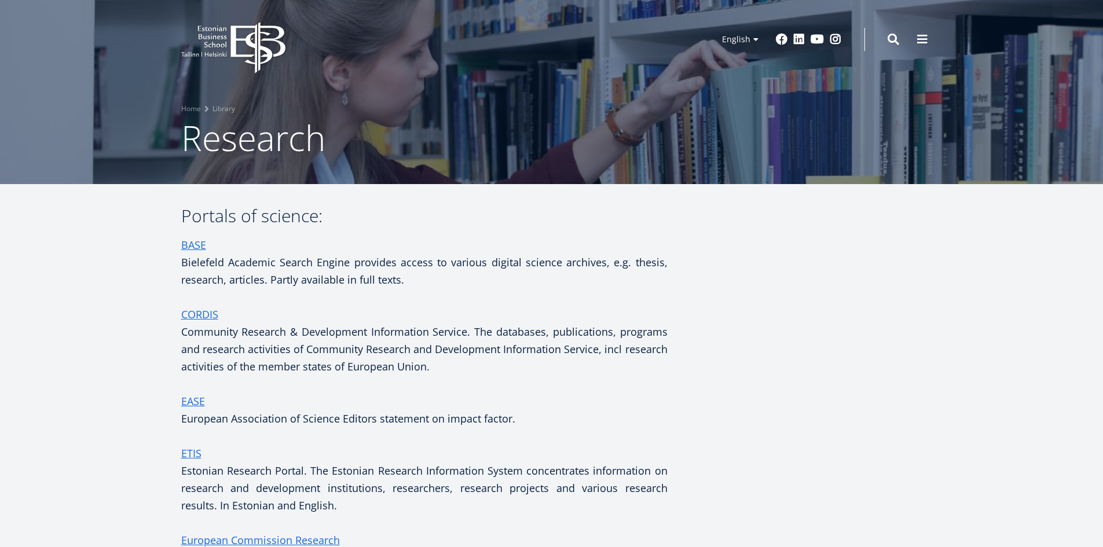
scroll to position [0, 0]
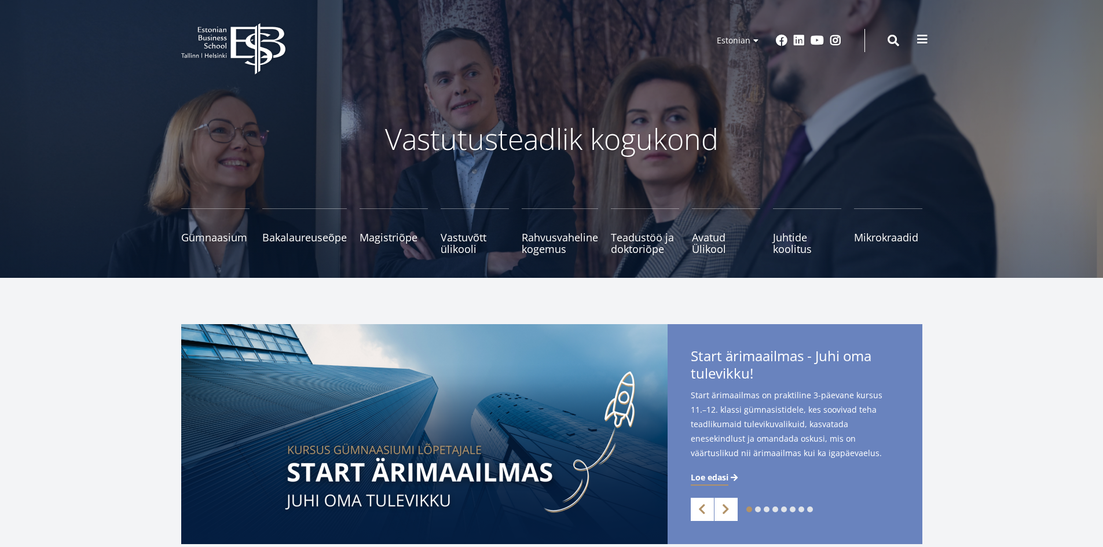
click at [926, 38] on span at bounding box center [923, 40] width 12 height 12
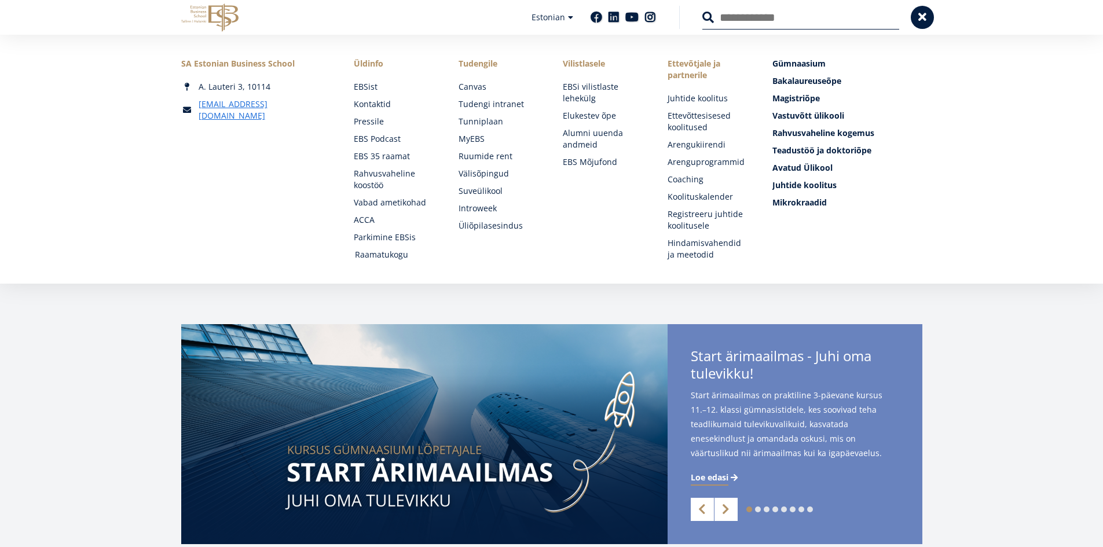
click at [386, 258] on link "Raamatukogu" at bounding box center [396, 255] width 82 height 12
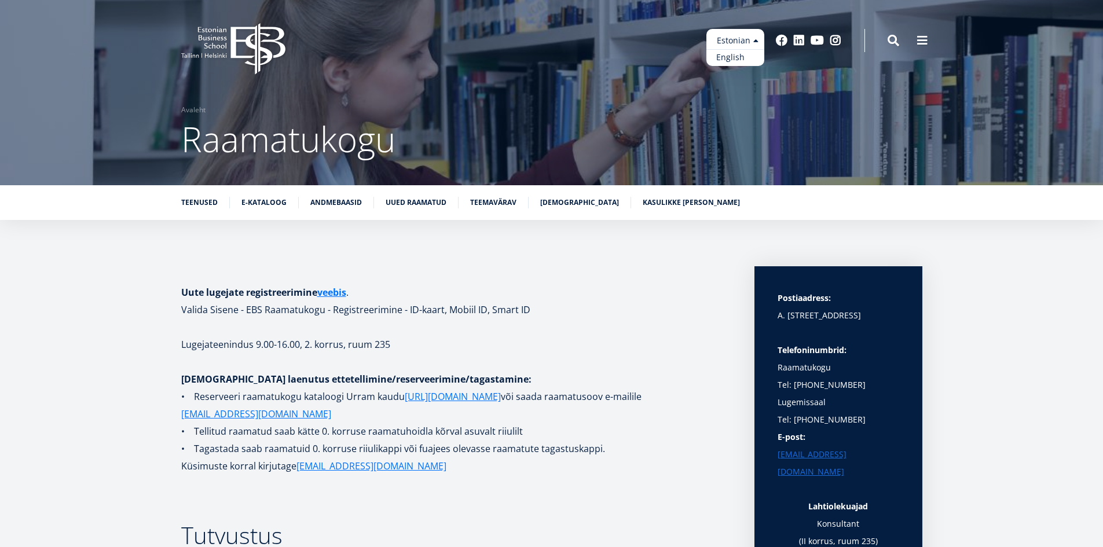
click at [736, 51] on link "English" at bounding box center [735, 57] width 58 height 17
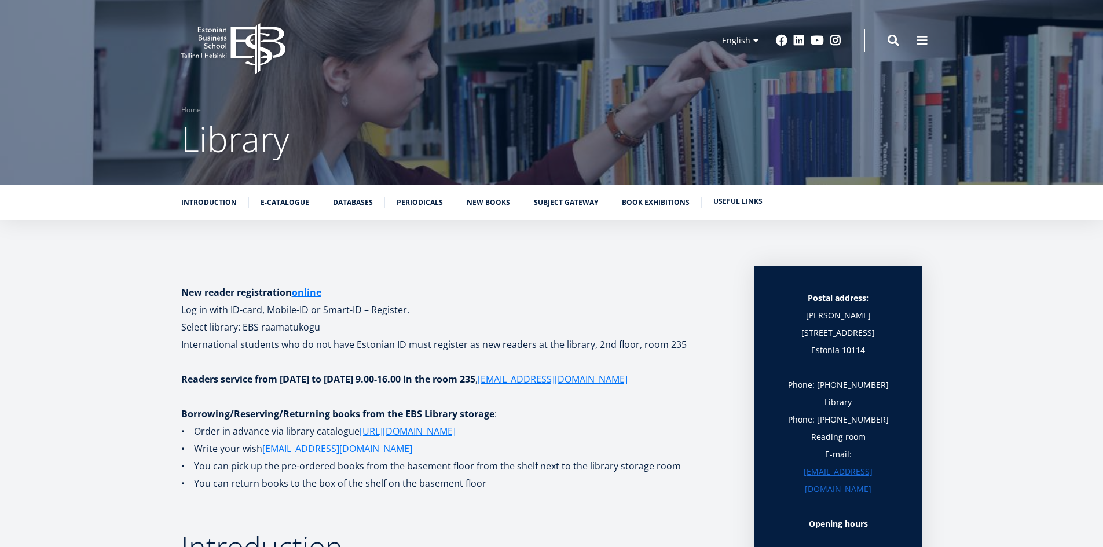
click at [741, 204] on link "Useful links" at bounding box center [737, 202] width 49 height 12
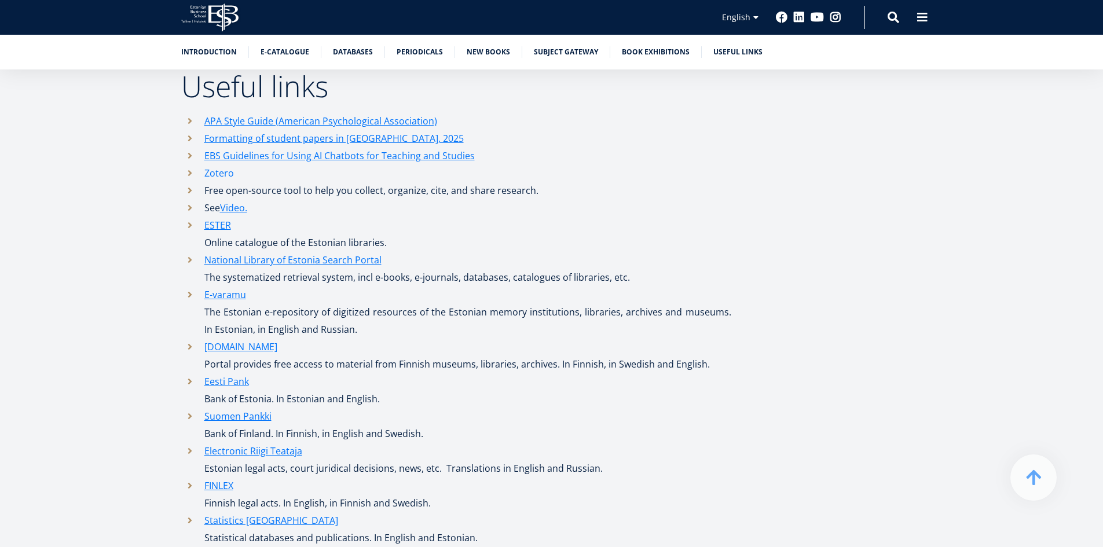
click at [229, 169] on link "Zotero" at bounding box center [219, 172] width 30 height 17
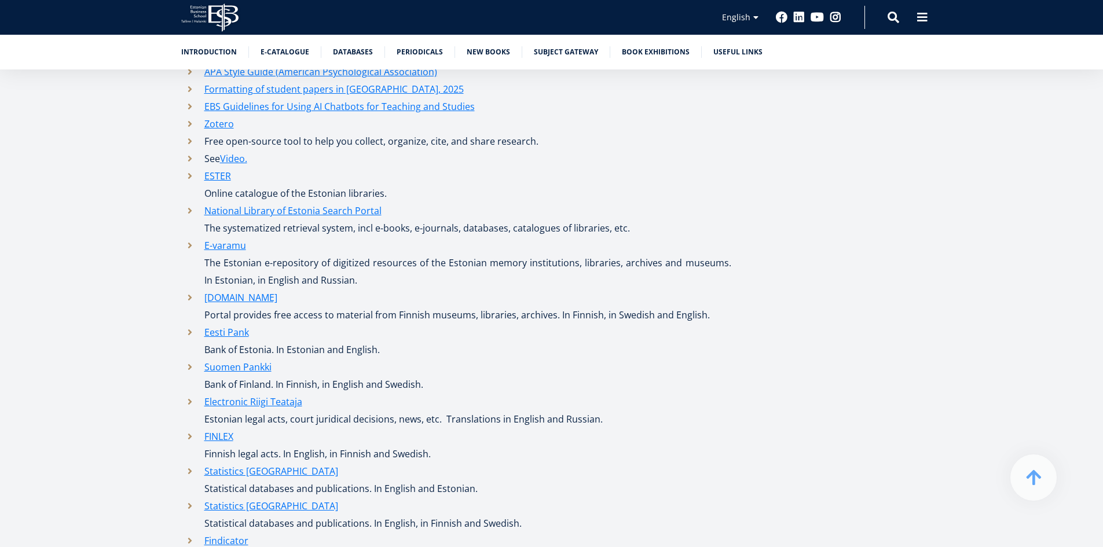
scroll to position [5078, 0]
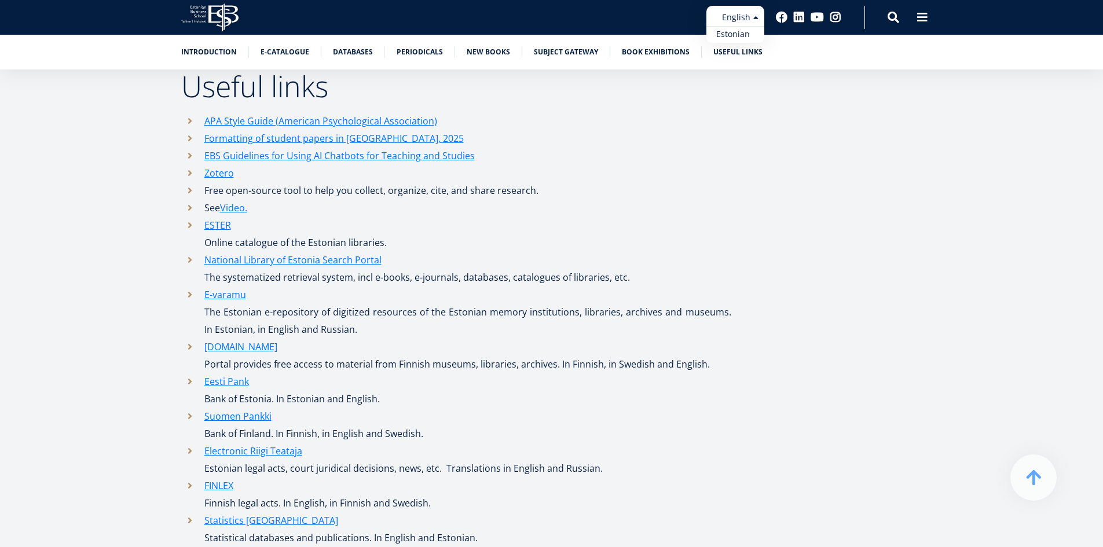
click at [746, 30] on link "Estonian" at bounding box center [735, 34] width 58 height 17
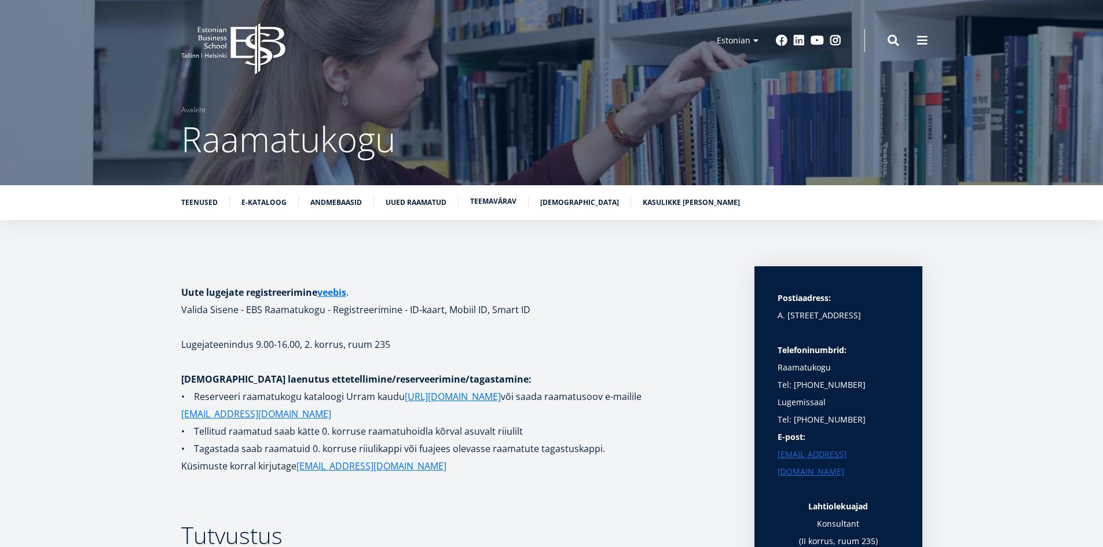
click at [478, 204] on link "Teemavärav" at bounding box center [493, 202] width 46 height 12
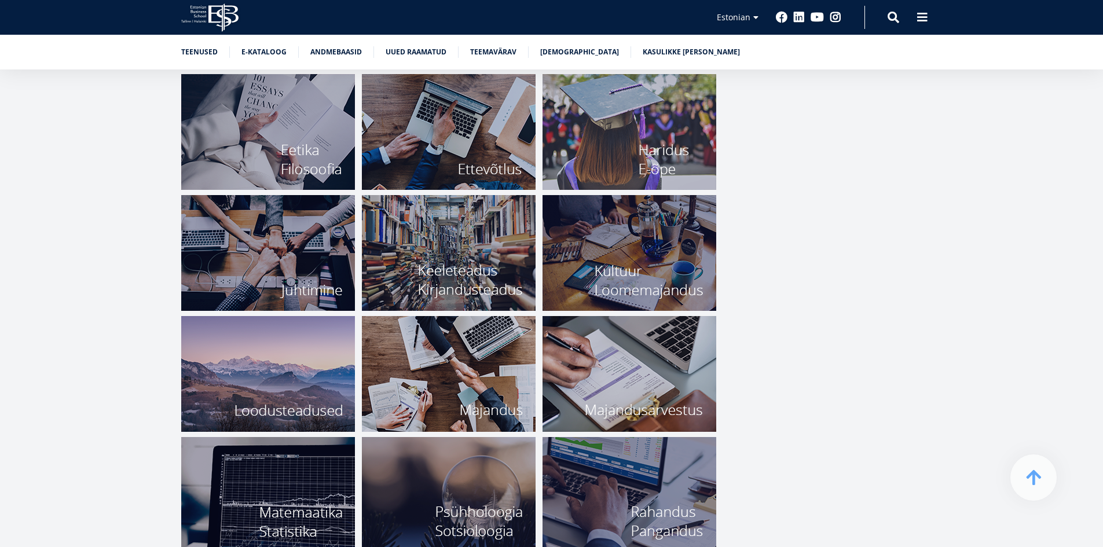
scroll to position [4105, 0]
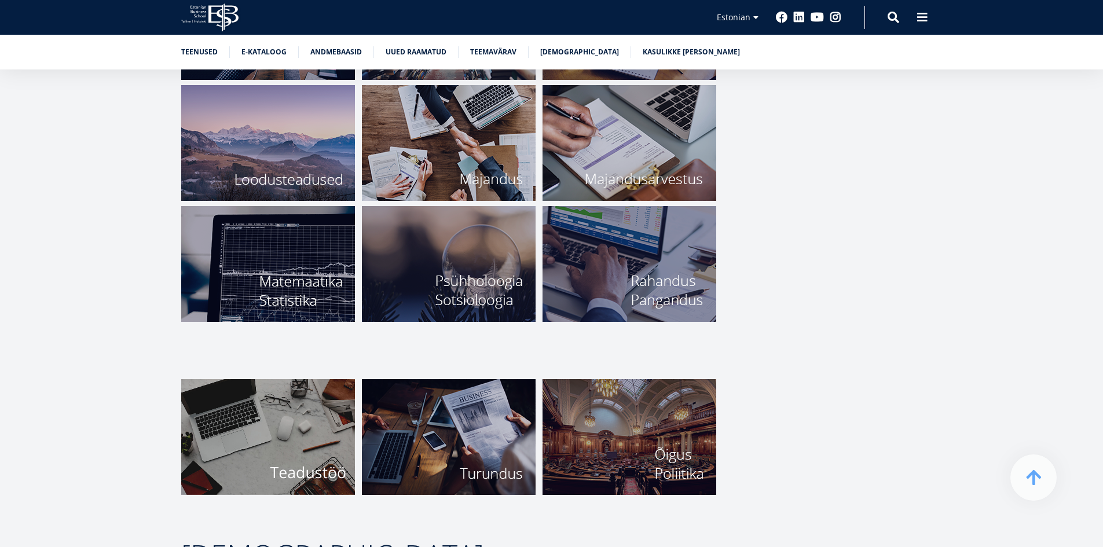
click at [321, 437] on img at bounding box center [268, 437] width 174 height 116
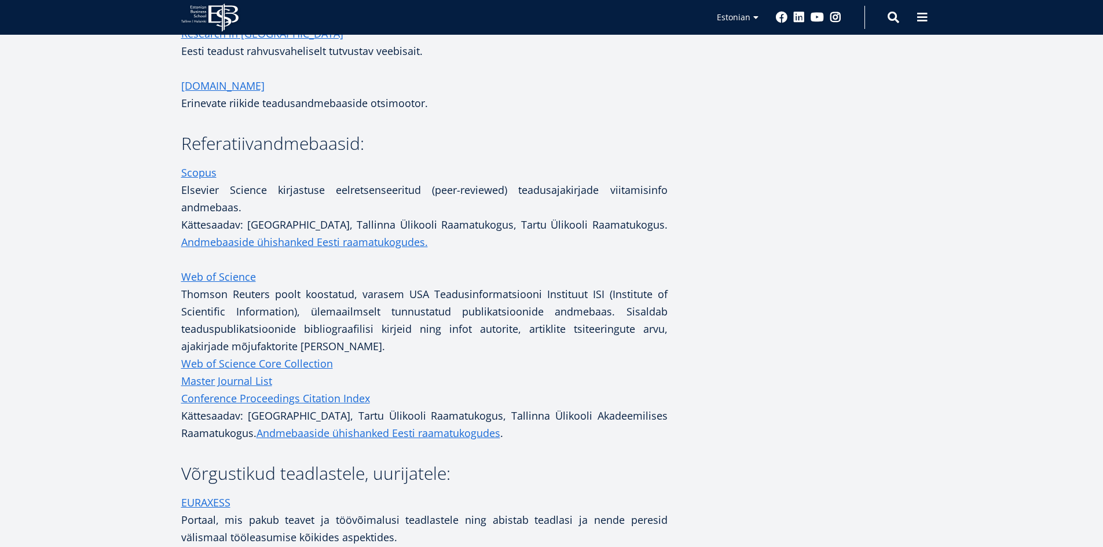
scroll to position [753, 0]
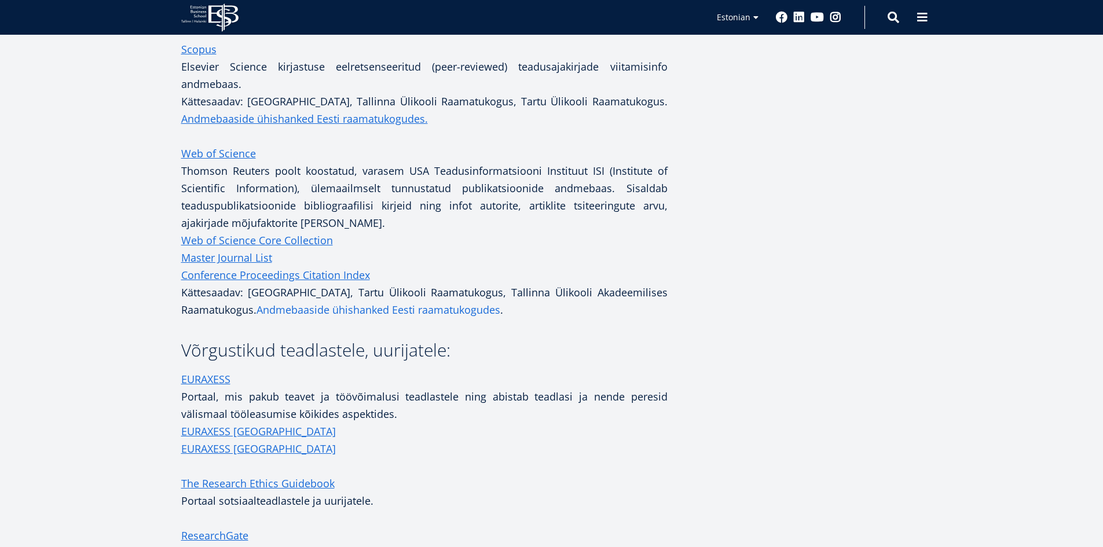
click at [476, 310] on link "Andmebaaside ühishanked Eesti raamatukogudes" at bounding box center [378, 309] width 244 height 17
